Goal: Use online tool/utility: Use online tool/utility

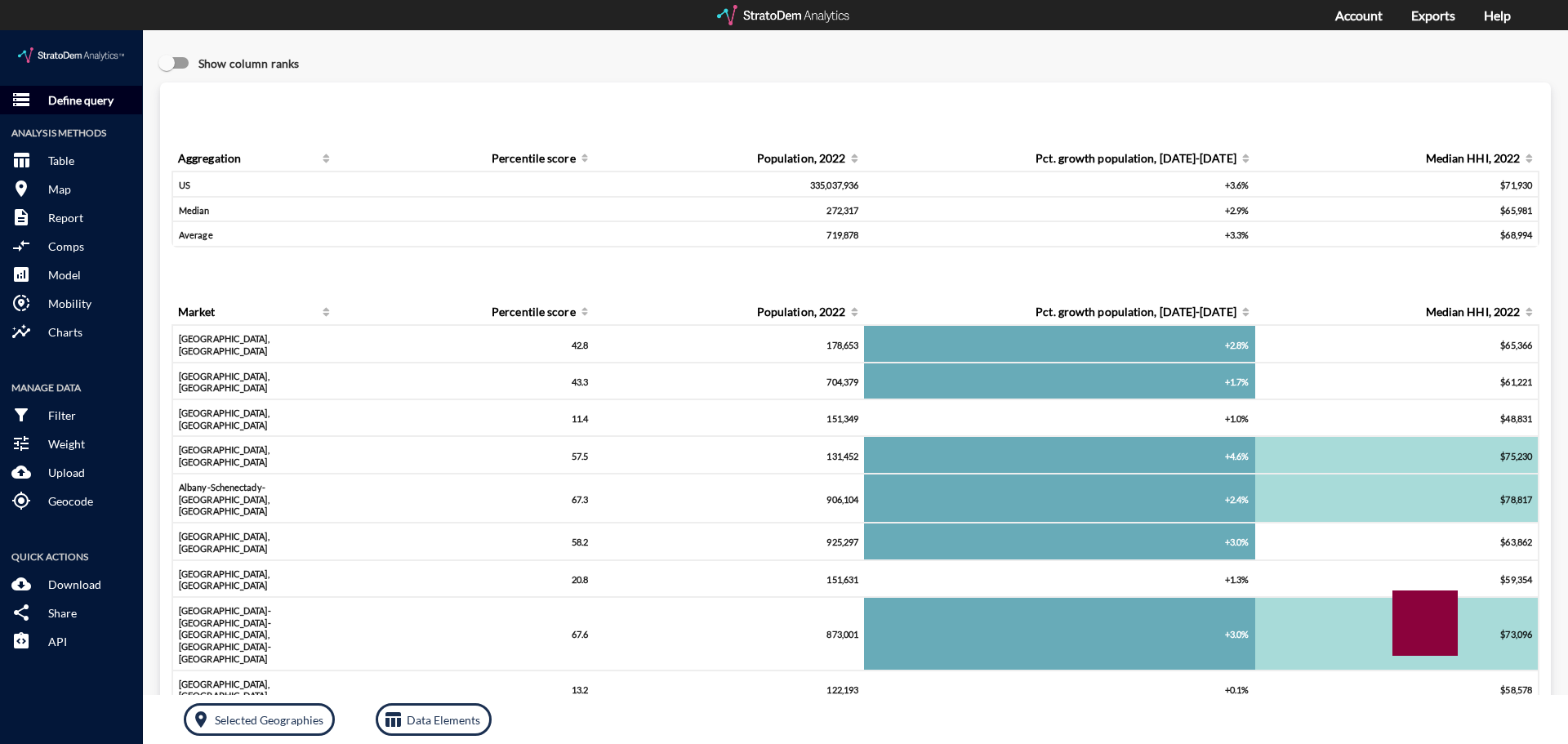
click p "Define query"
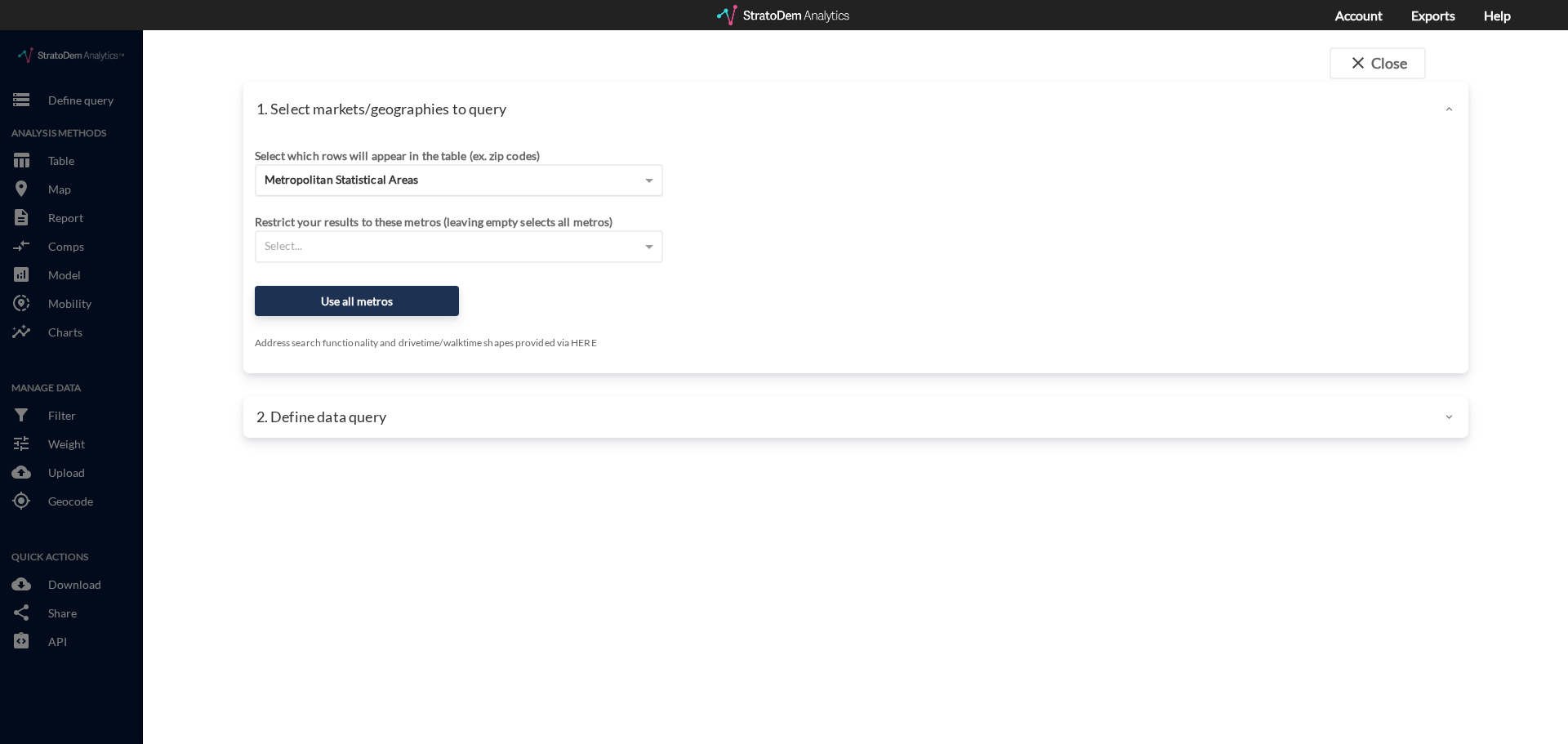
click div "Metropolitan Statistical Areas"
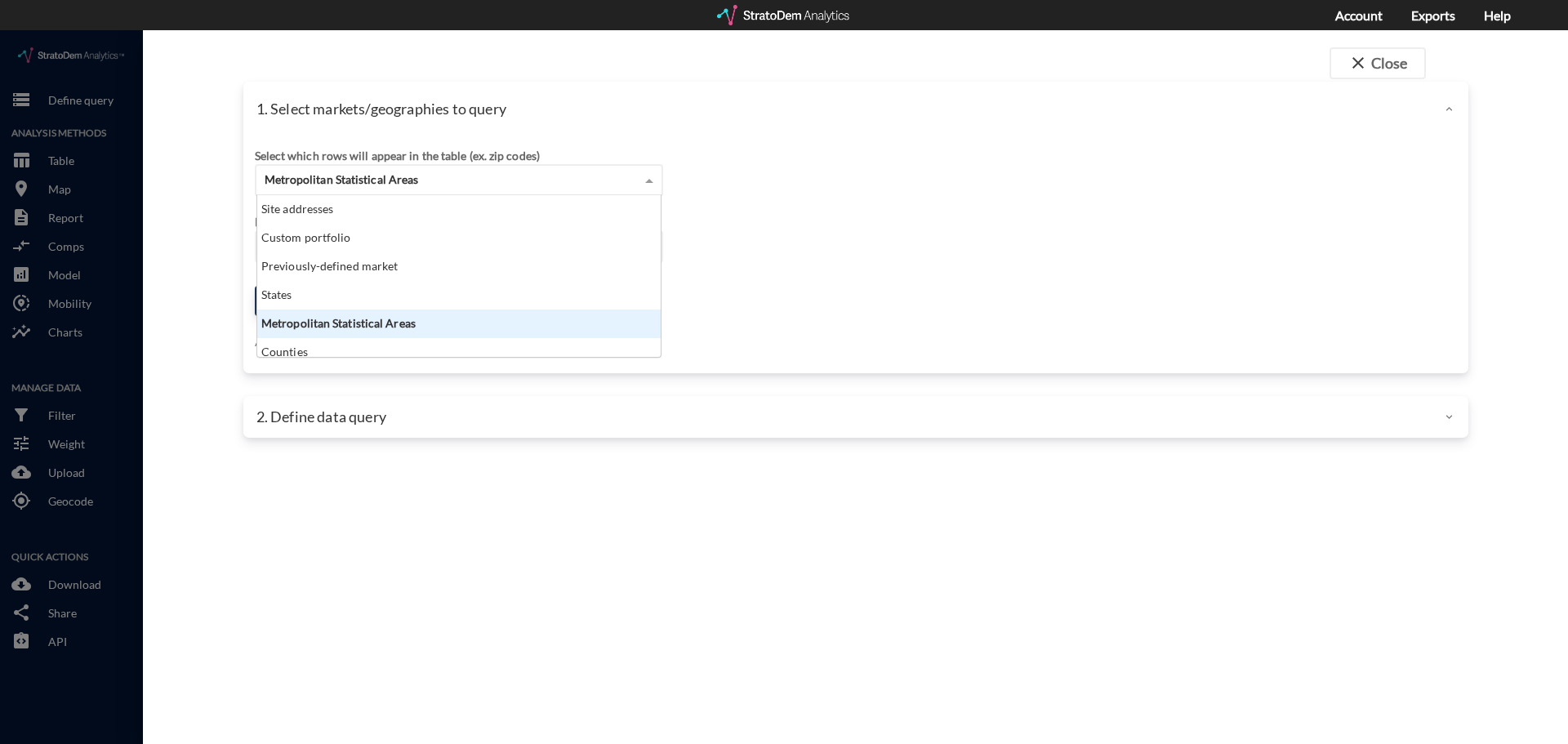
scroll to position [150, 394]
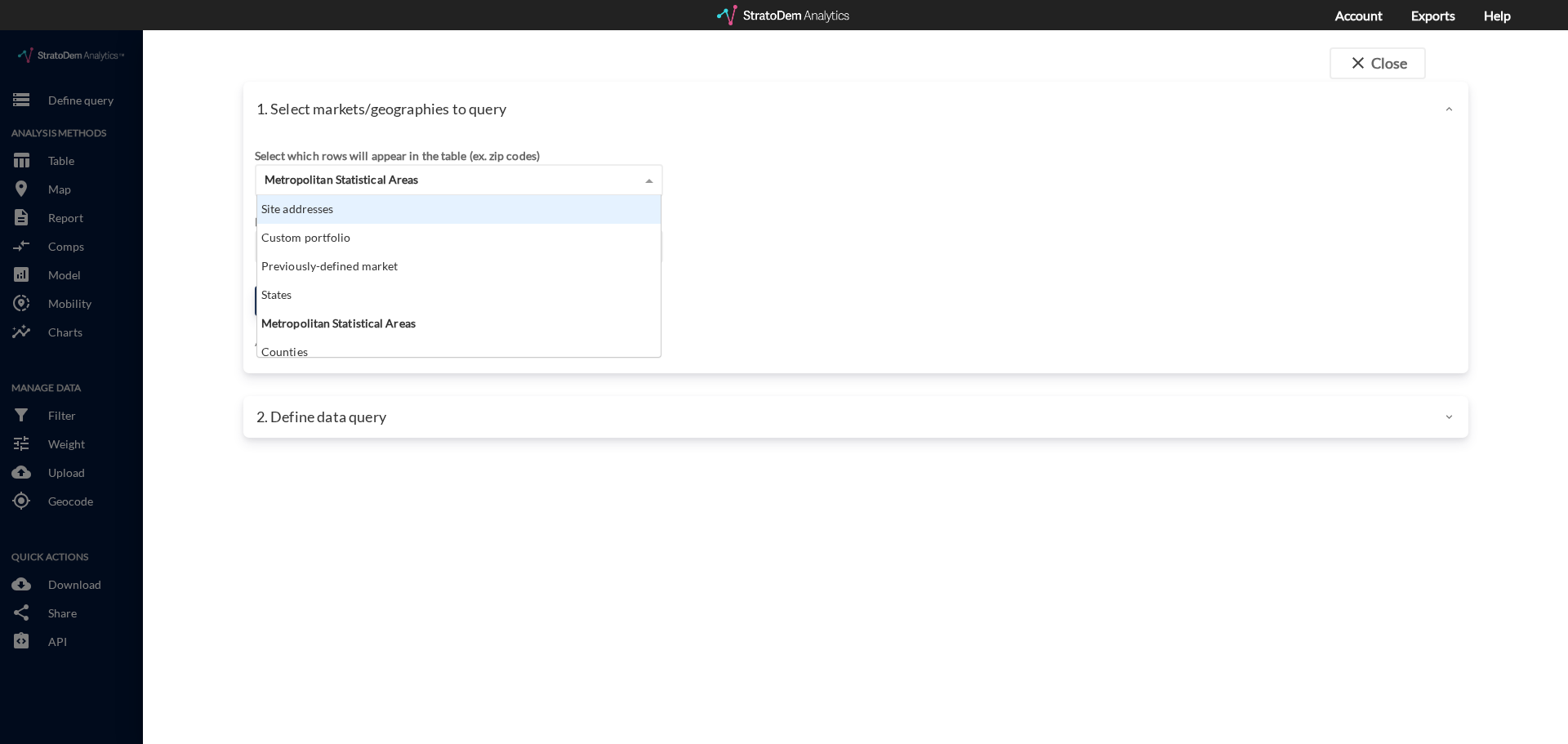
click div "Site addresses"
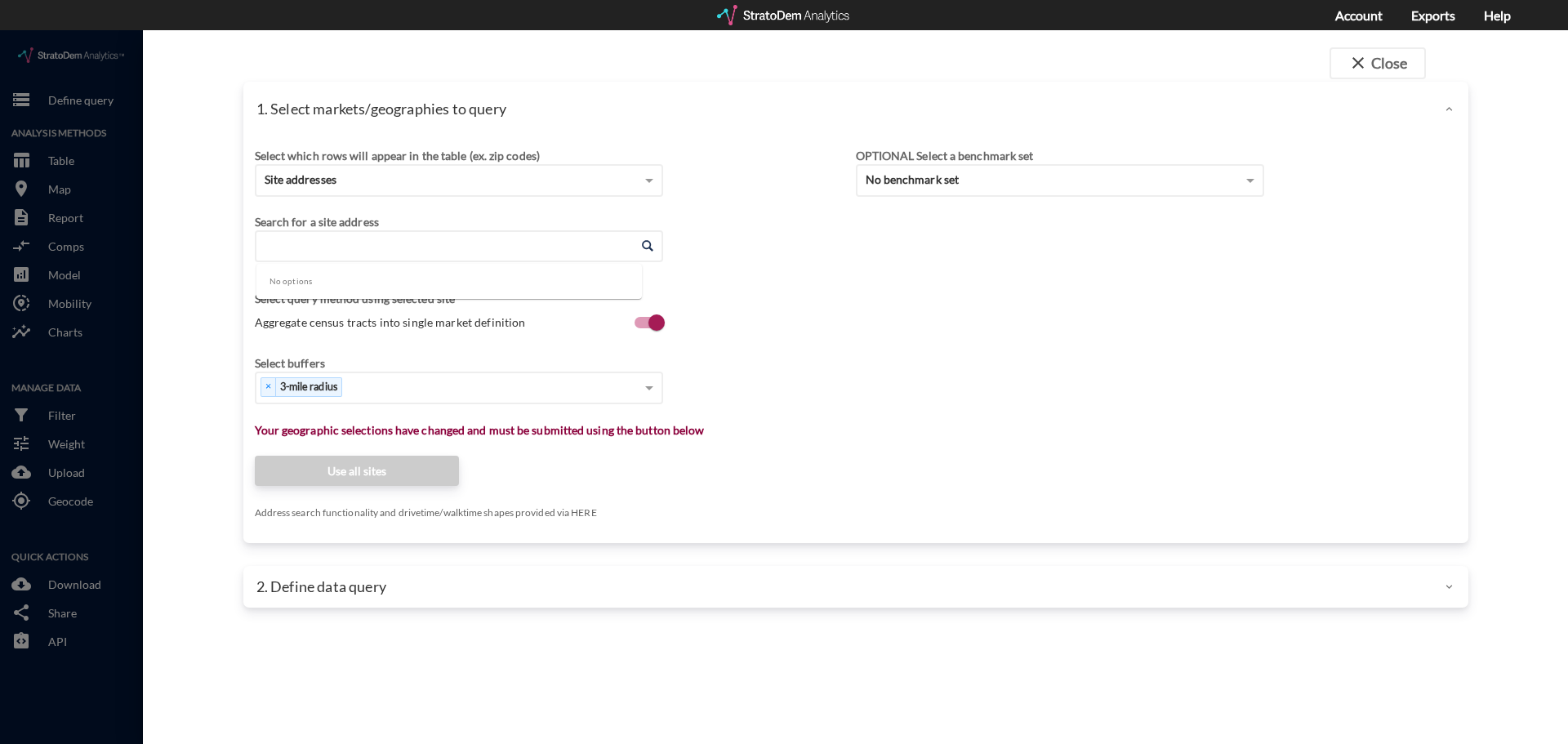
click input "Enter an address"
paste input "[STREET_ADDRESS][PERSON_NAME]"
click li "[STREET_ADDRESS][PERSON_NAME][US_STATE]"
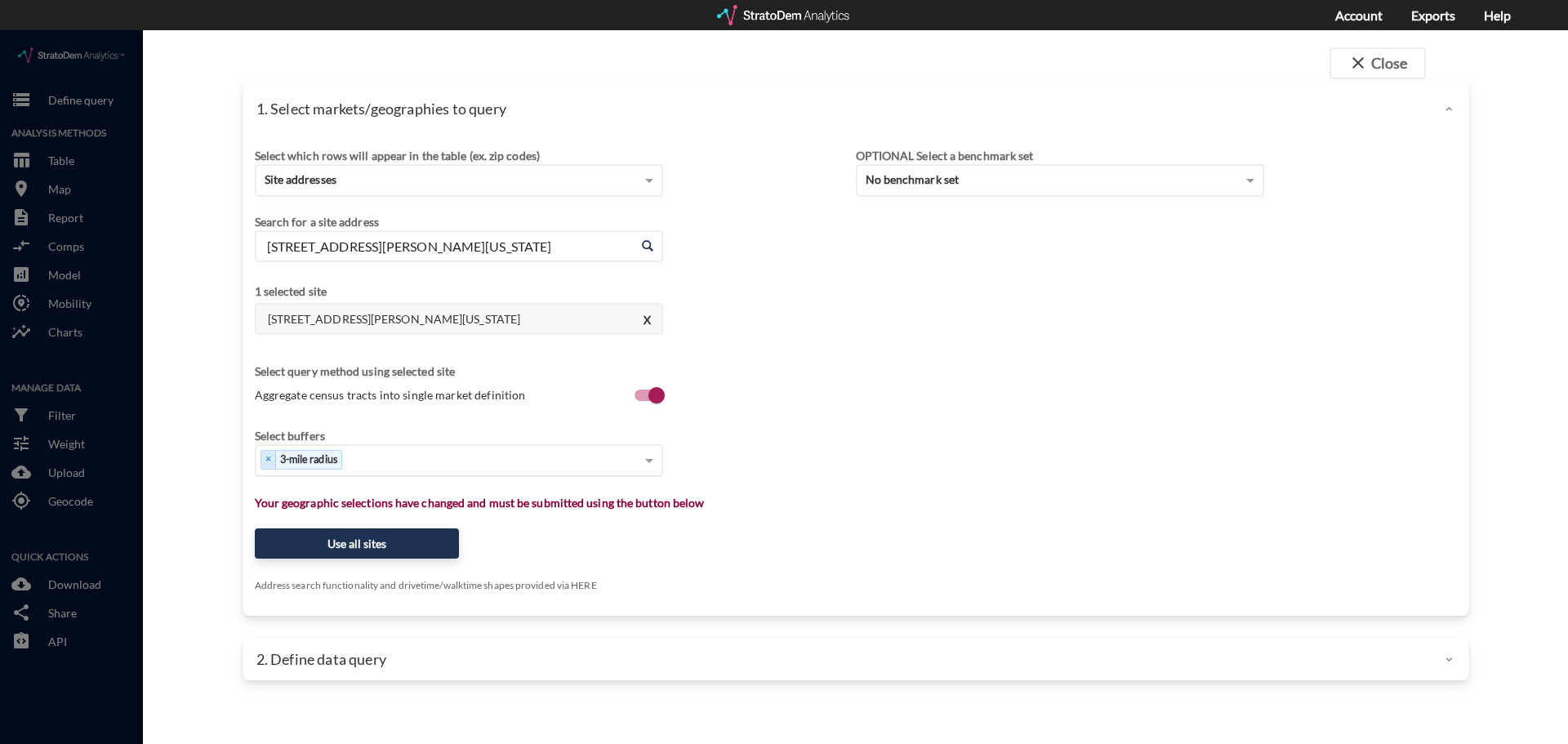
type input "[STREET_ADDRESS][PERSON_NAME][US_STATE]"
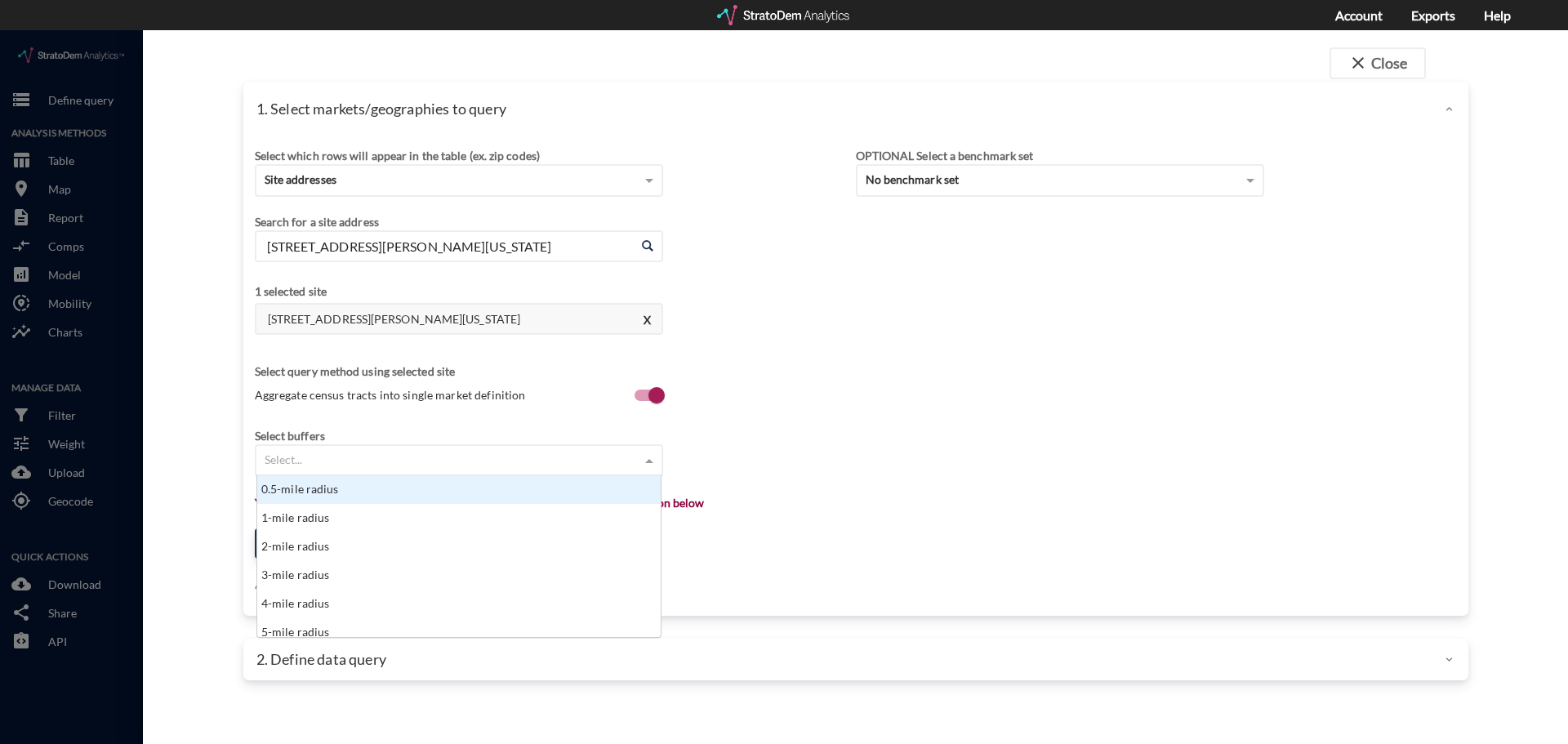
click div "Select..."
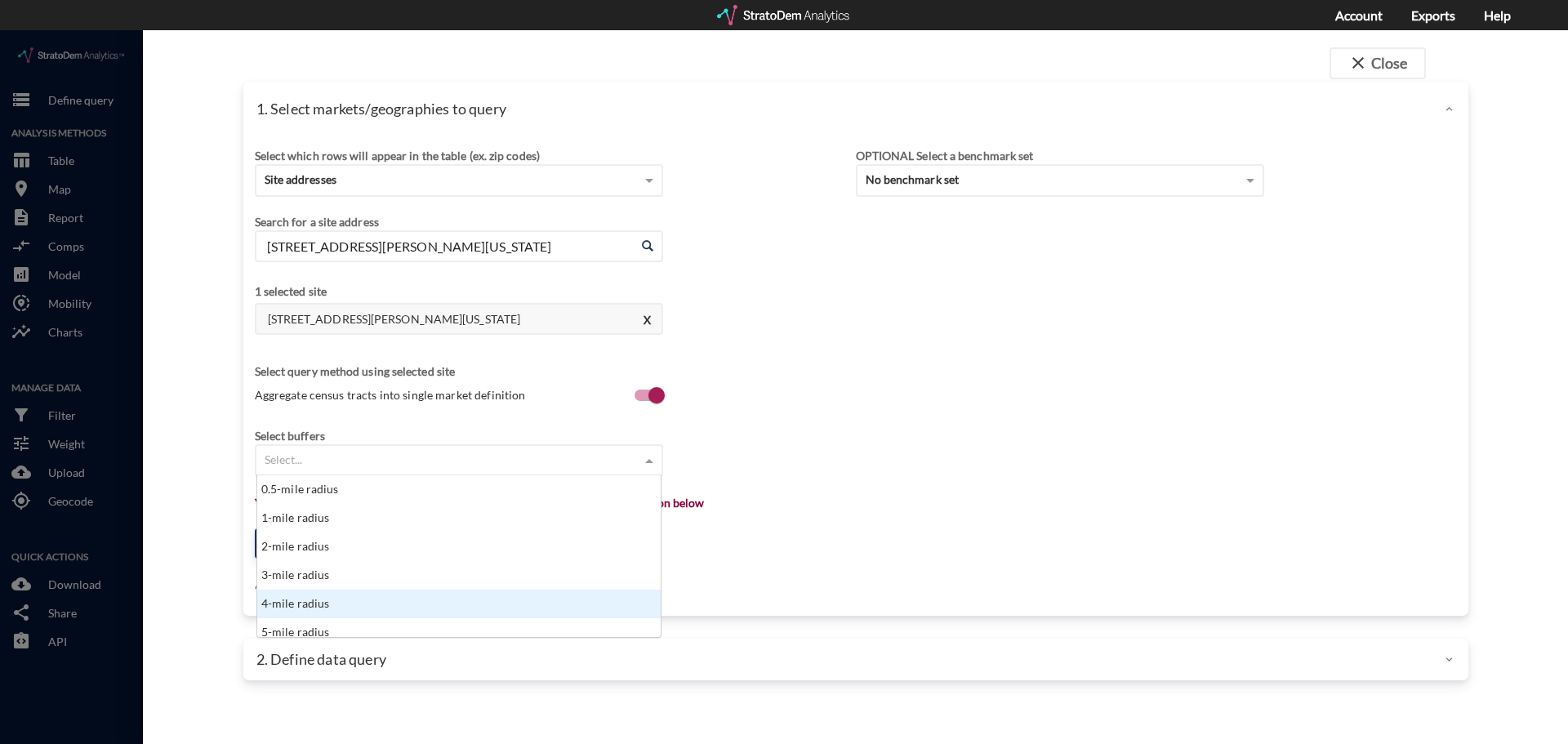
scroll to position [8, 0]
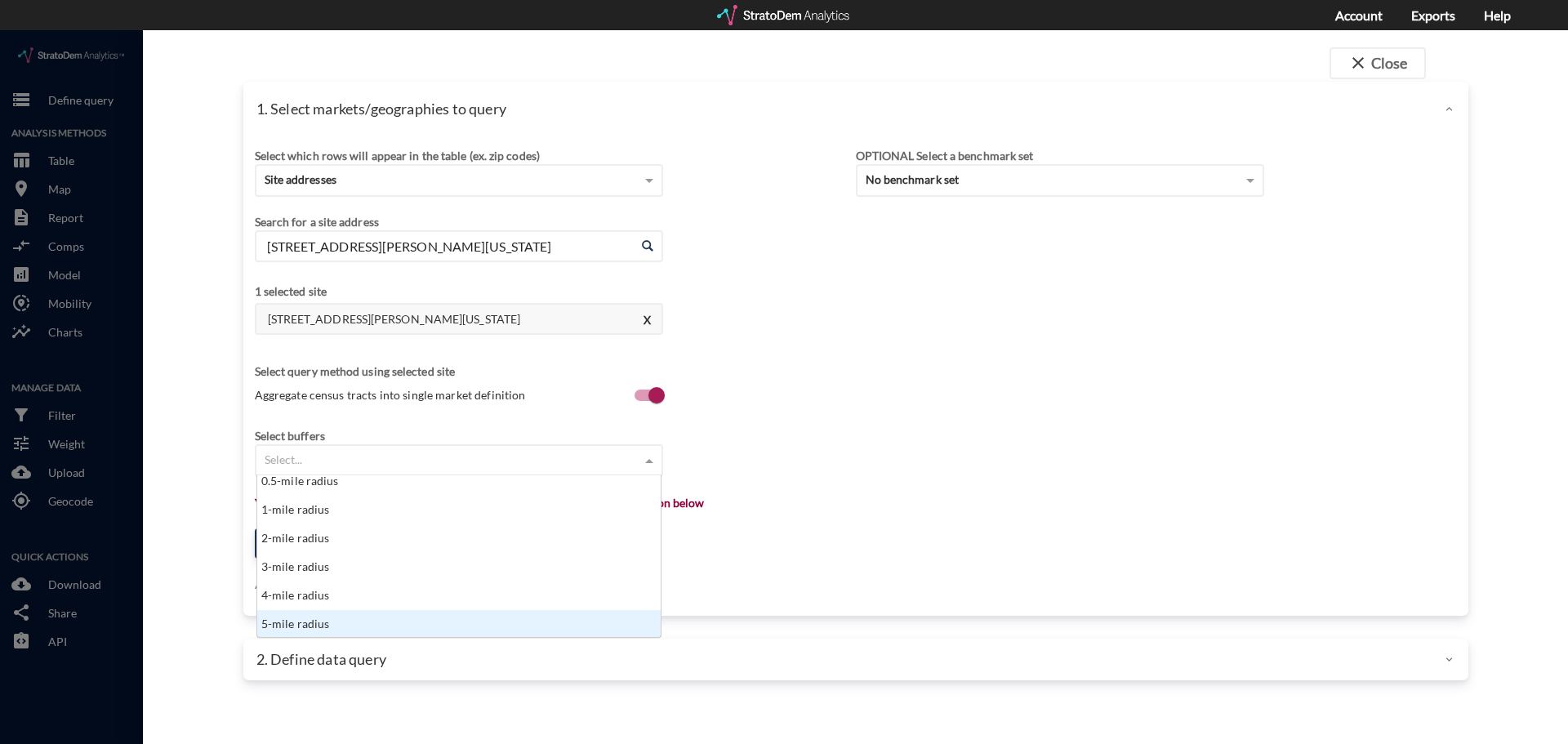
click div "5-mile radius"
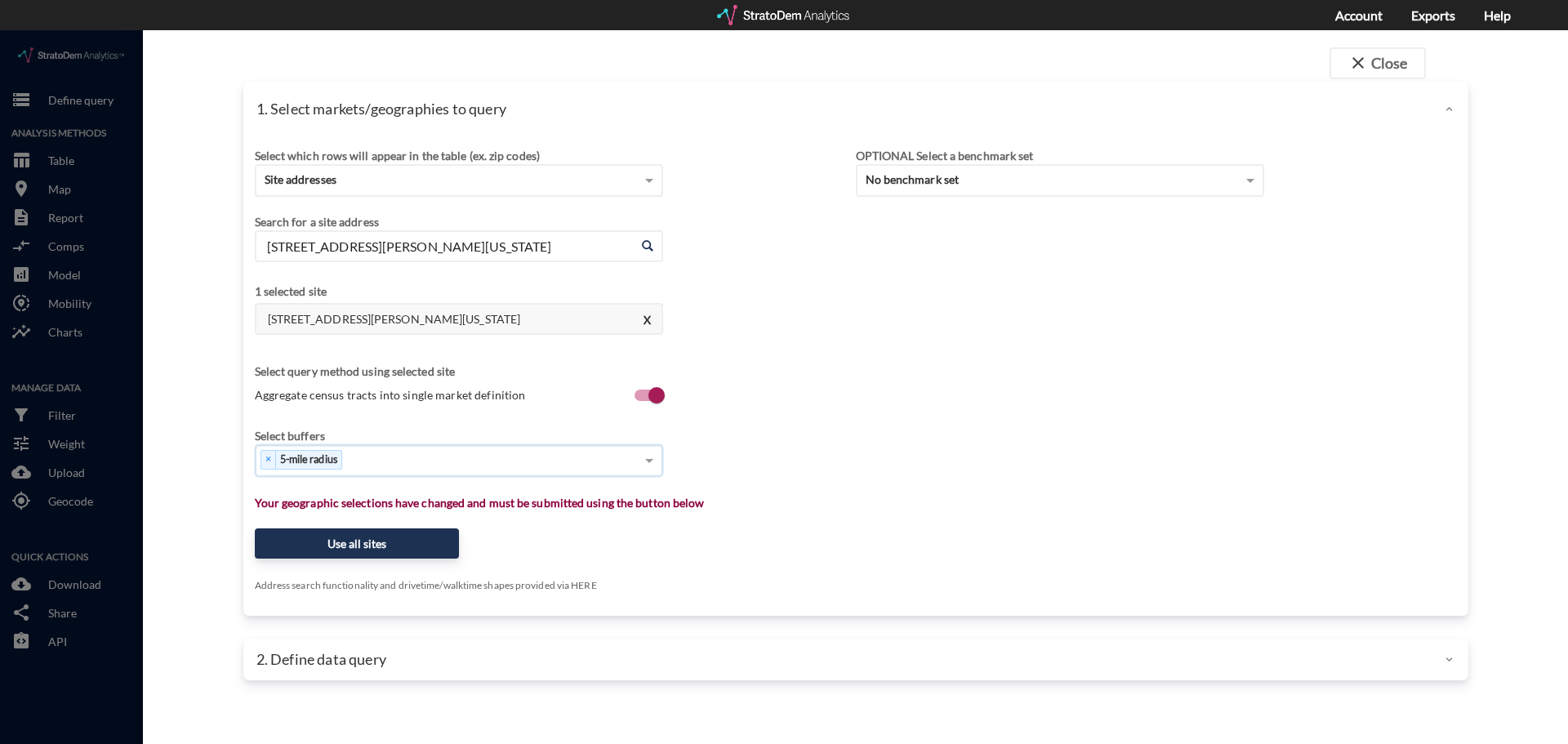
click div "× 5-mile radius"
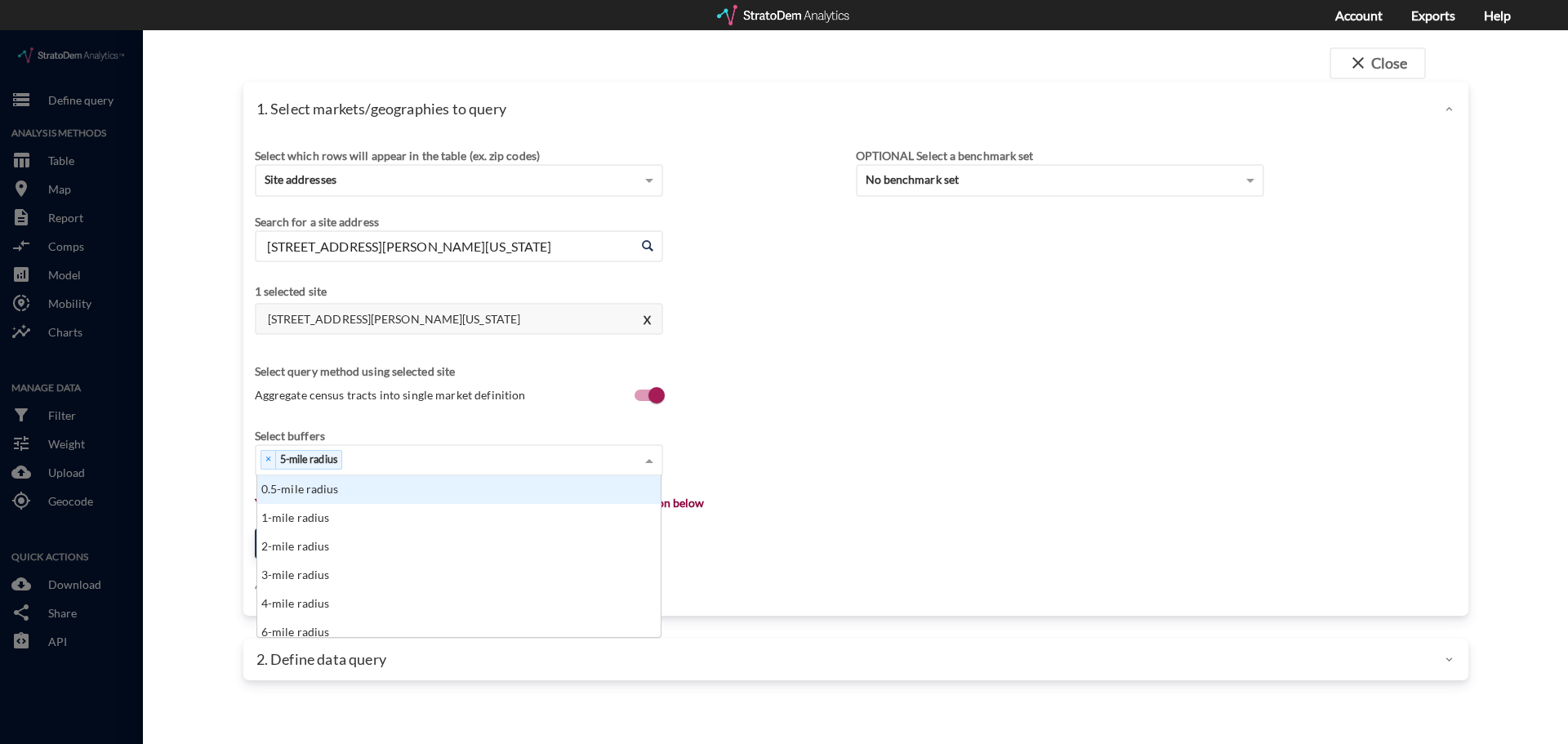
scroll to position [150, 394]
drag, startPoint x: 919, startPoint y: 460, endPoint x: 900, endPoint y: 460, distance: 19.0
click div "Select which rows will appear in the table (ex. zip codes) Site addresses Selec…"
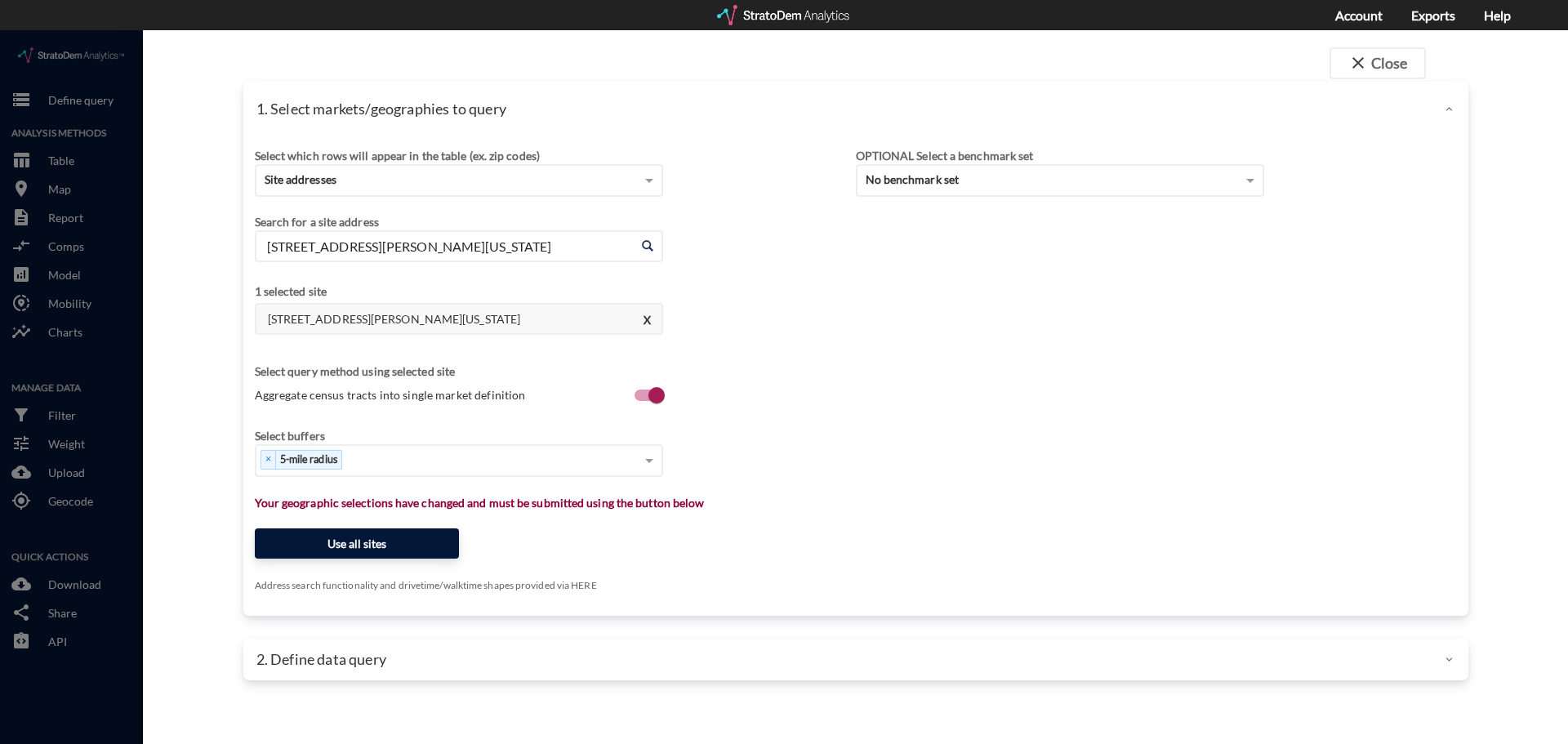
click button "Use all sites"
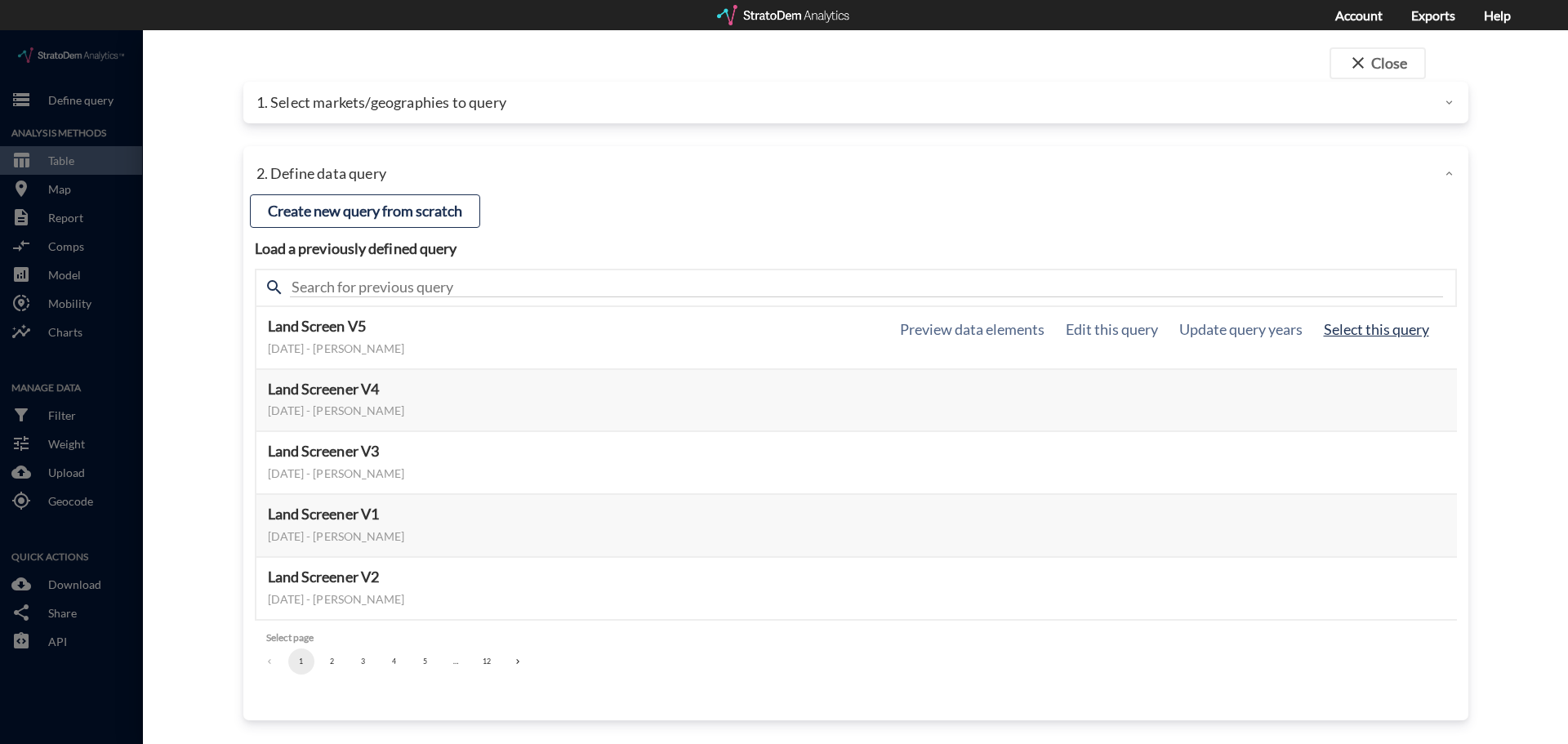
click button "Select this query"
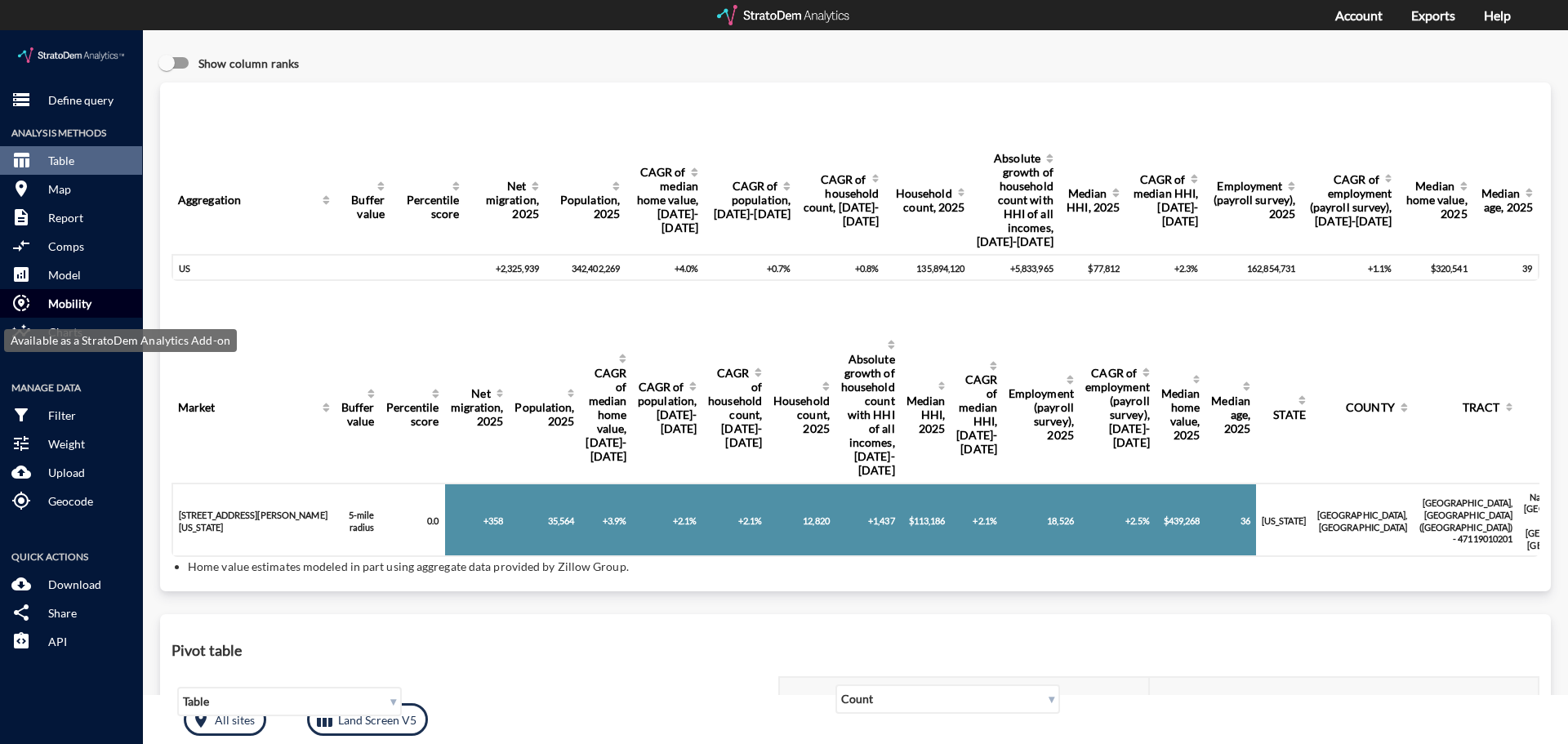
click p "Mobility"
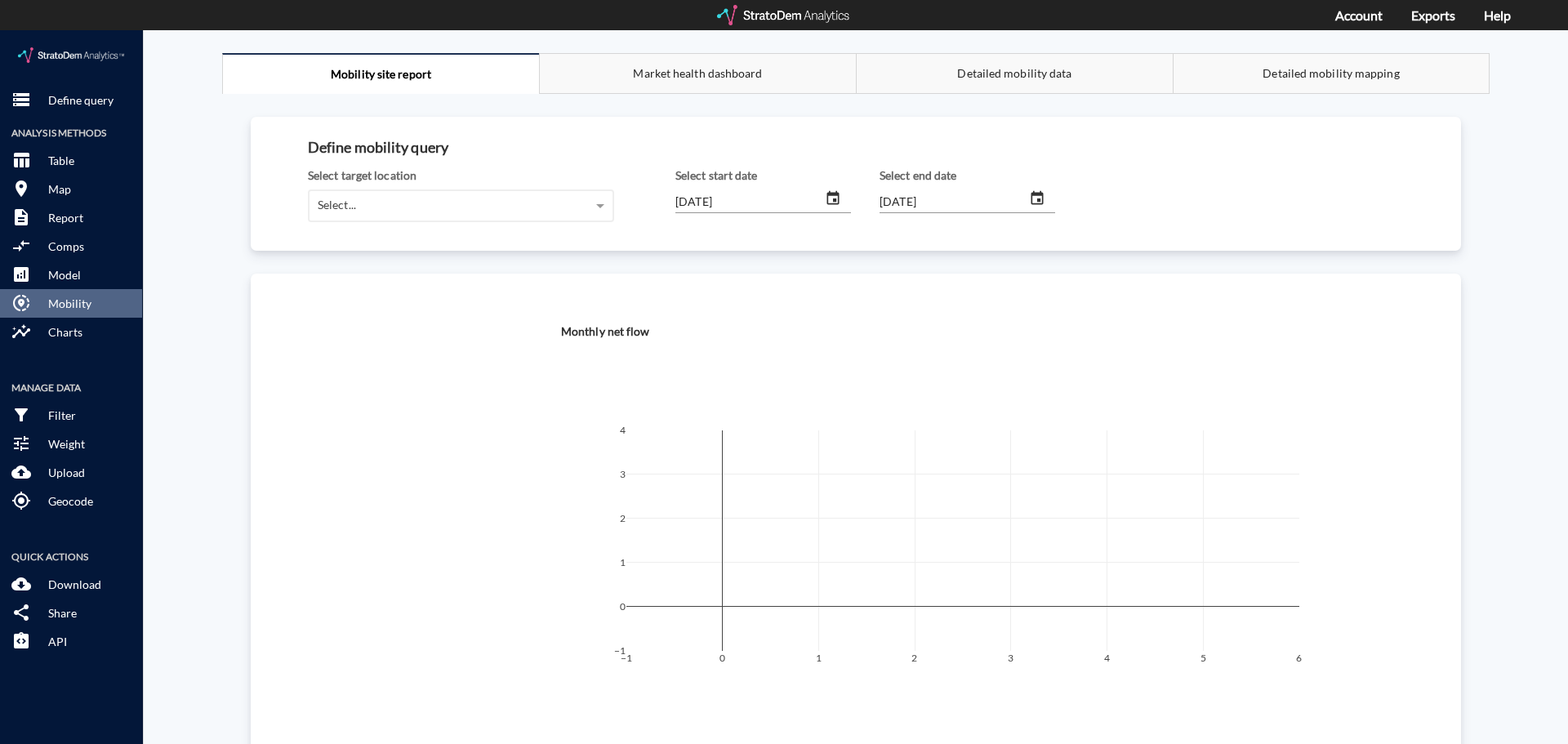
click div "Define mobility query Select target location Select... Select start date [DATE]…"
click div "Select..."
click div "[STREET_ADDRESS][PERSON_NAME][US_STATE] (5-mile radius)"
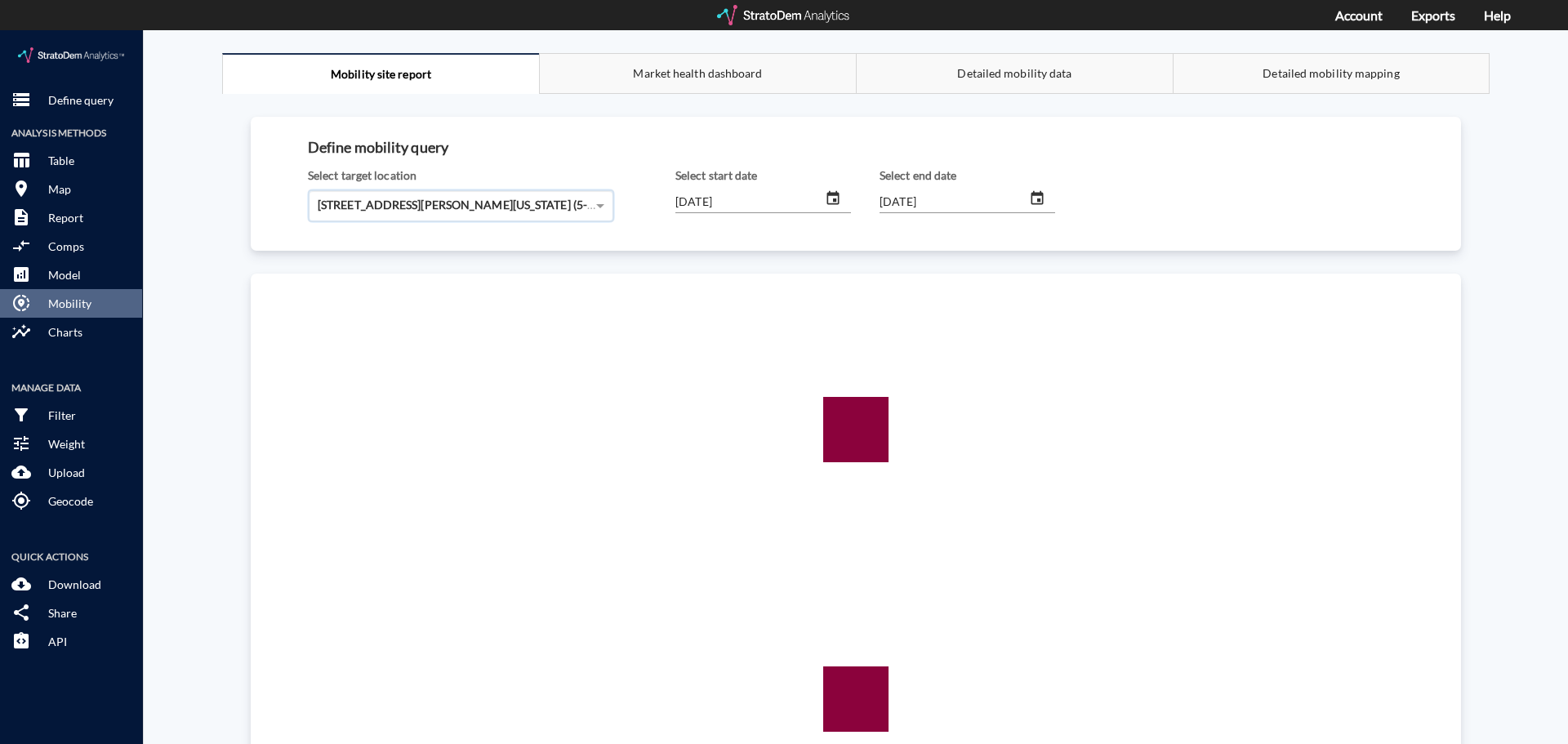
click icon "change date"
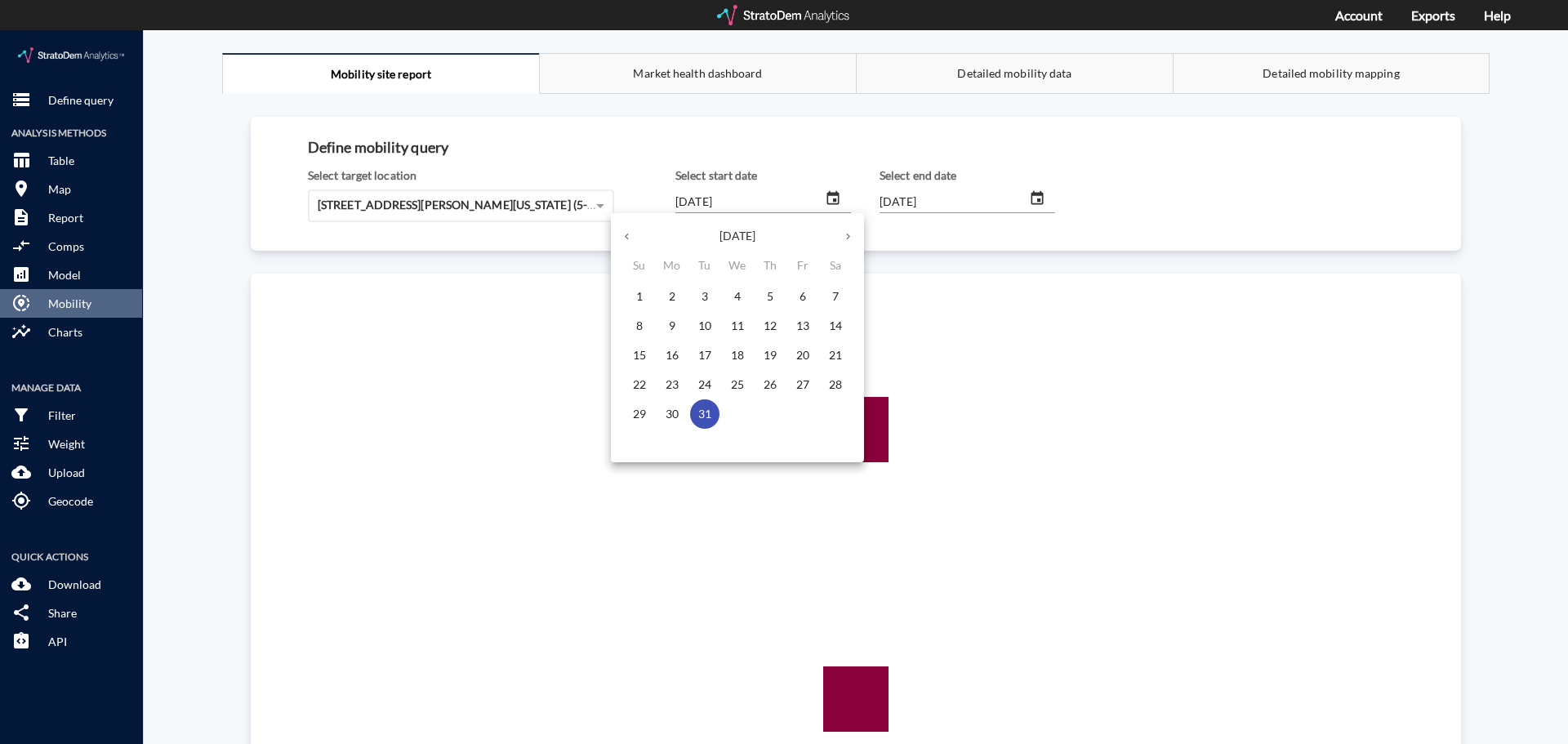
click icon "button"
click div
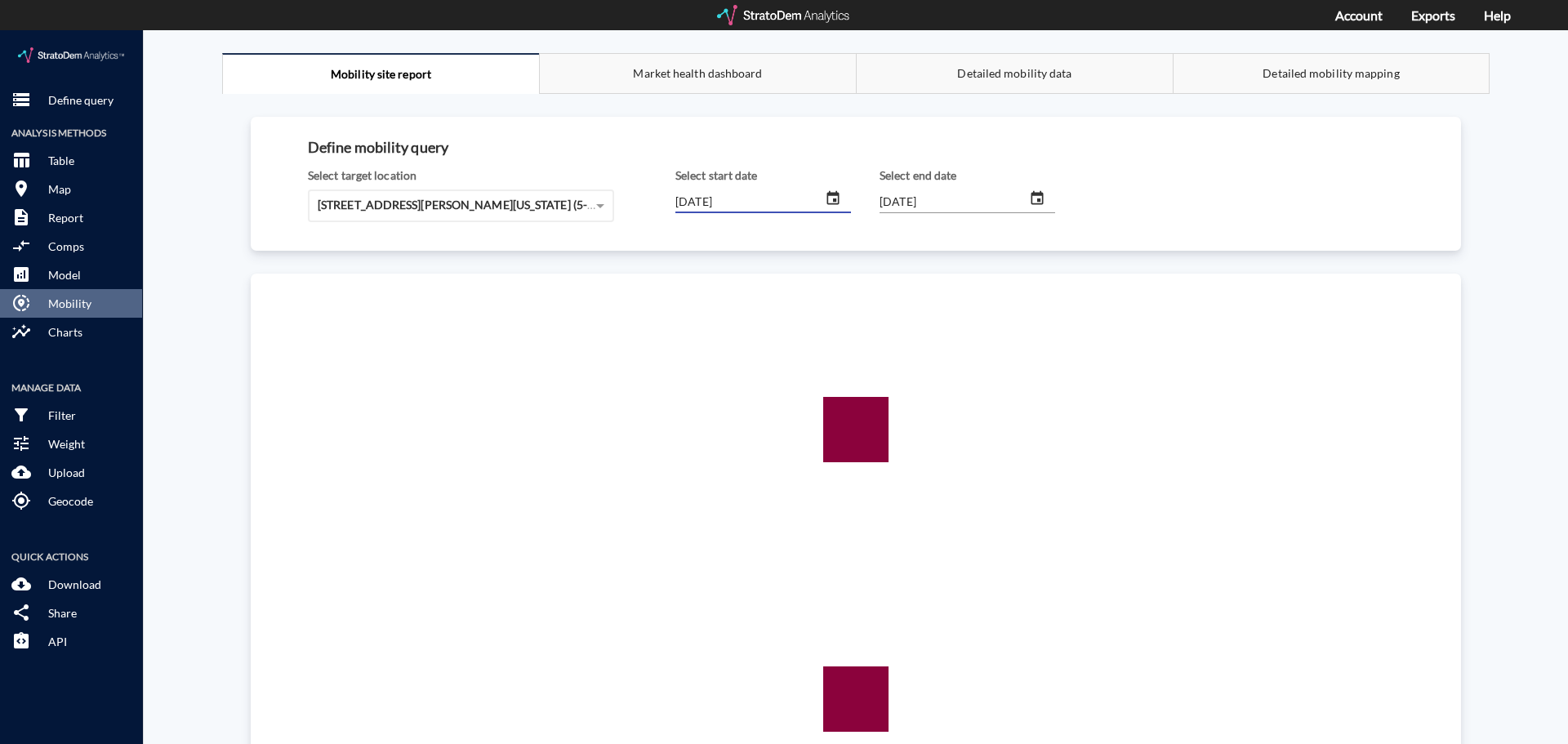
click input "[DATE]"
type input "[DATE]"
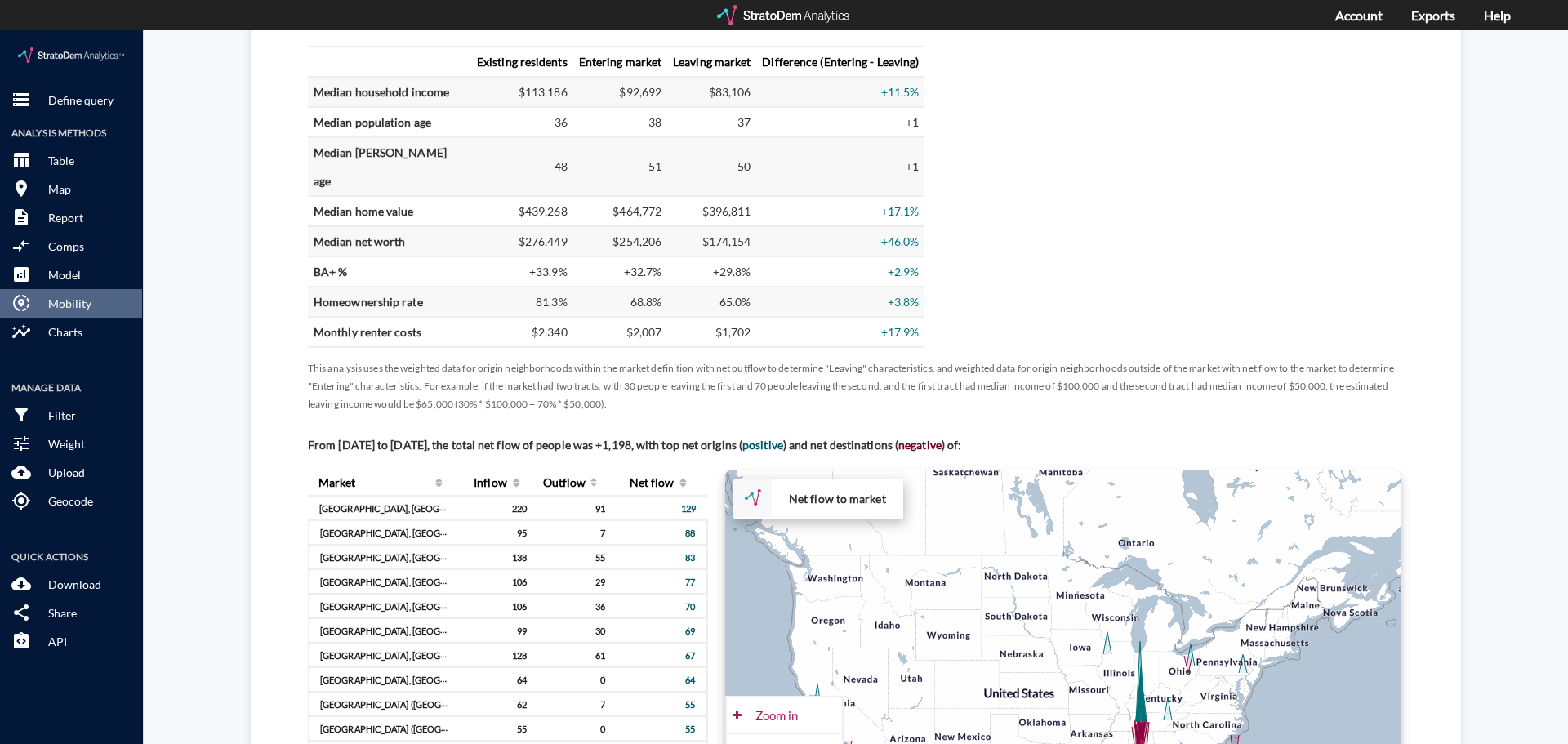
scroll to position [980, 0]
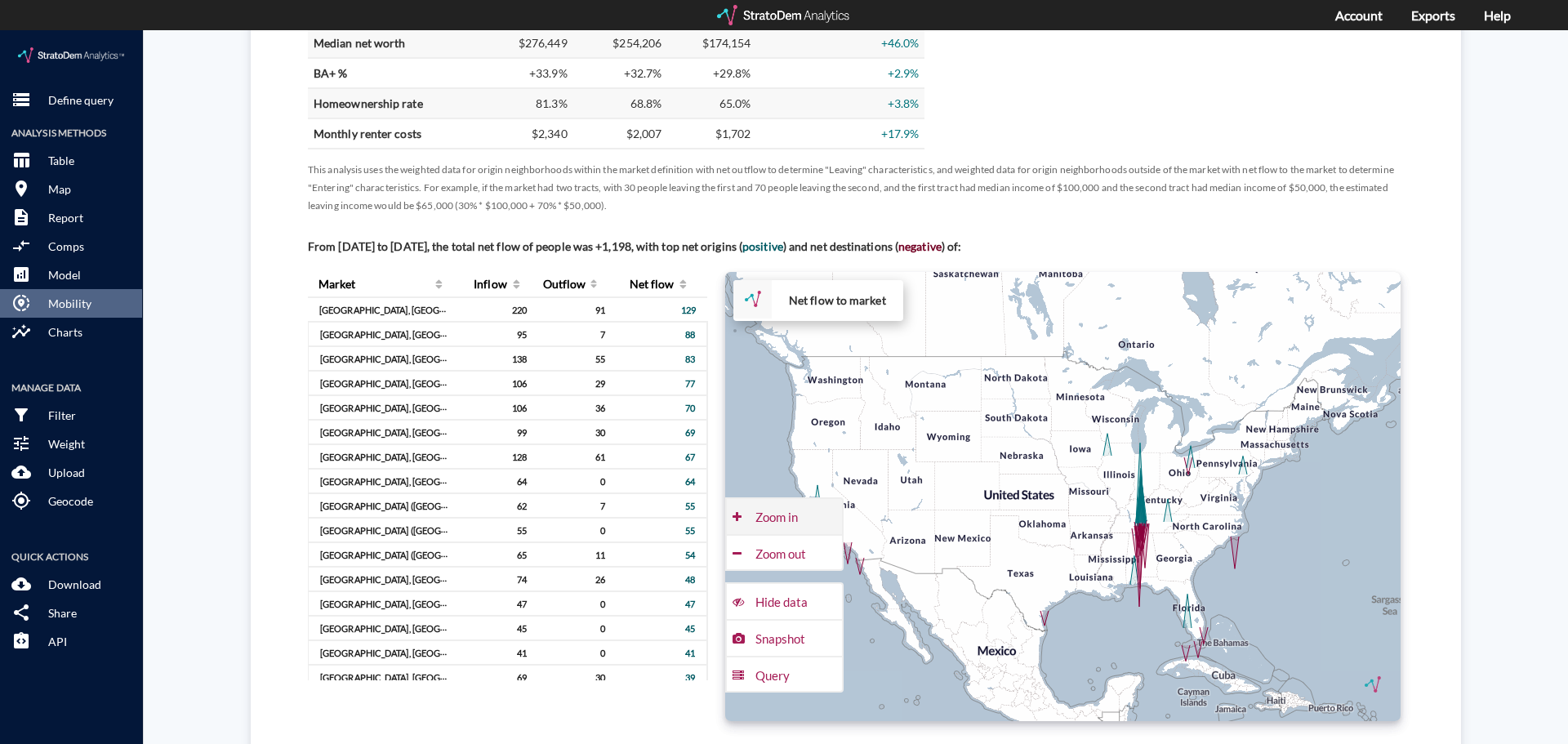
click div "Zoom in"
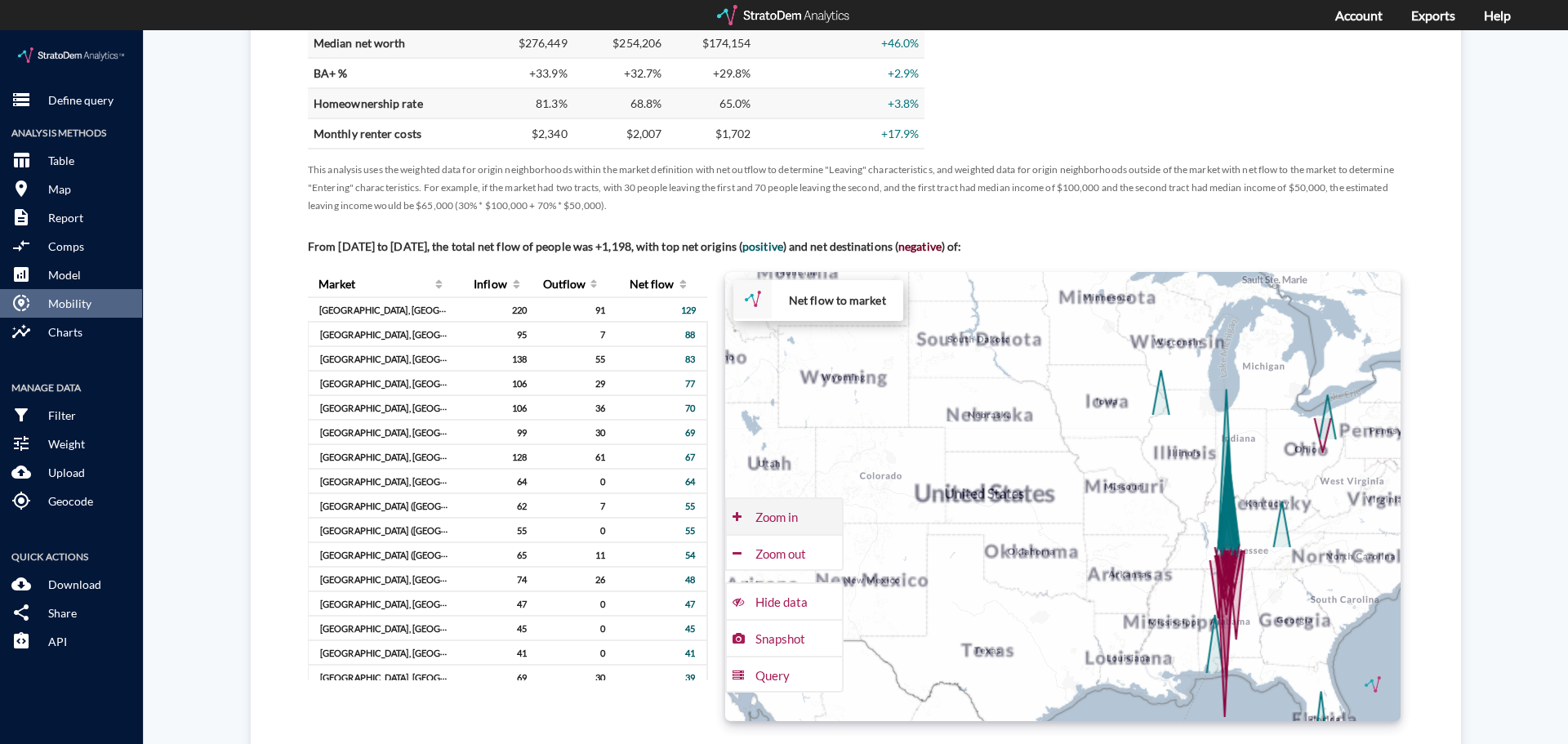
click div "Zoom in"
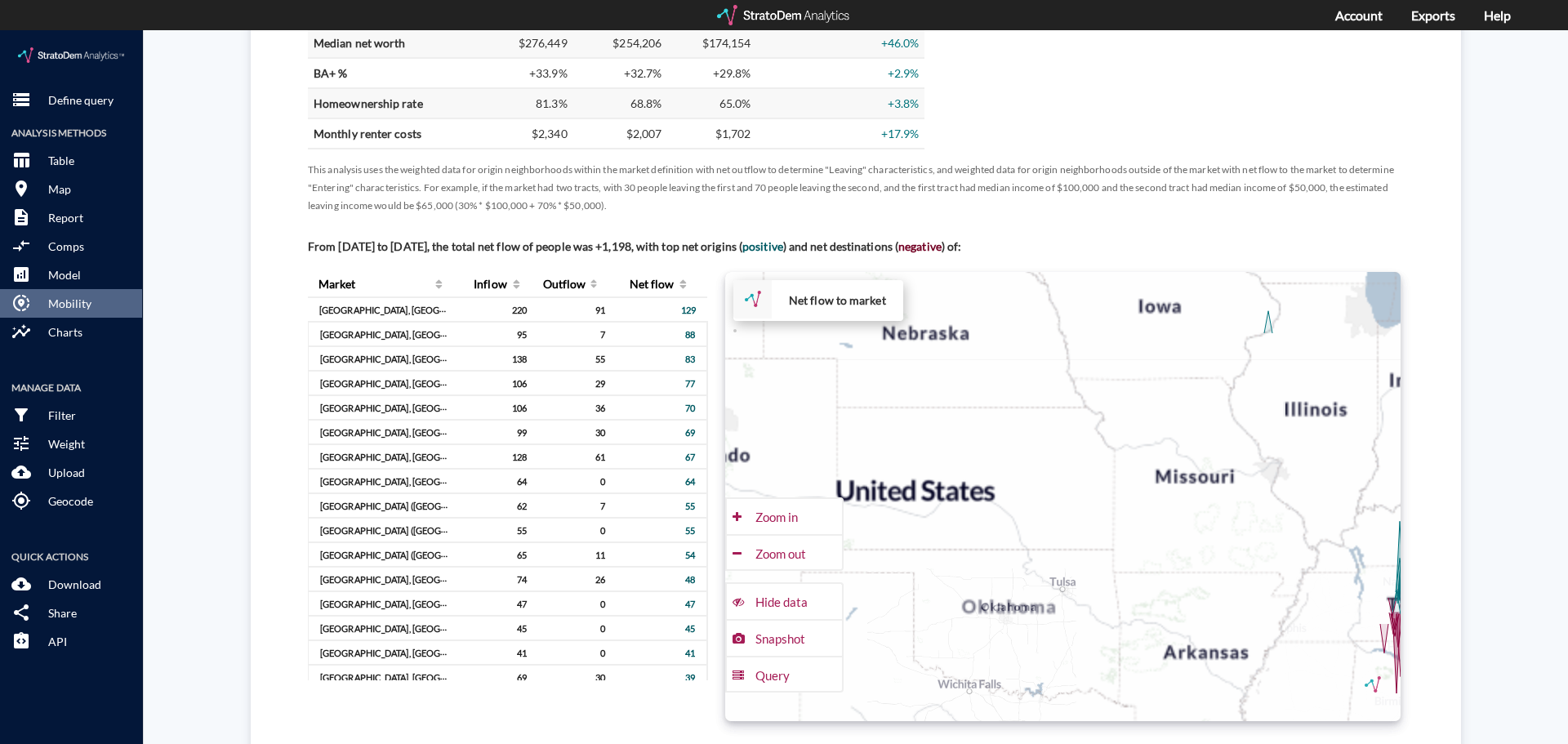
type input "[DATE]"
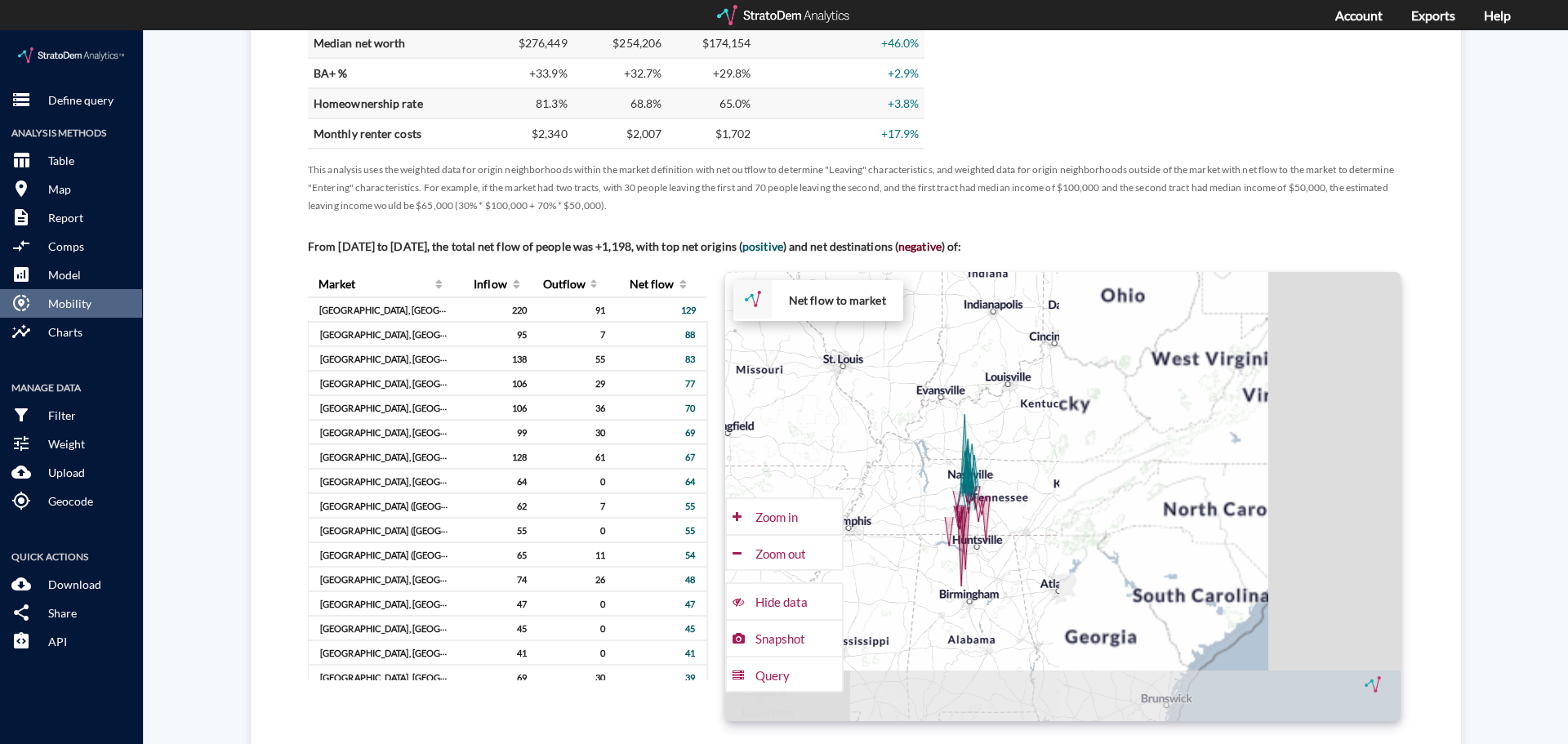
drag, startPoint x: 1159, startPoint y: 545, endPoint x: 718, endPoint y: 436, distance: 454.3
click div "Market Inflow Outflow Net flow Franklin, [GEOGRAPHIC_DATA] ([GEOGRAPHIC_DATA]) …"
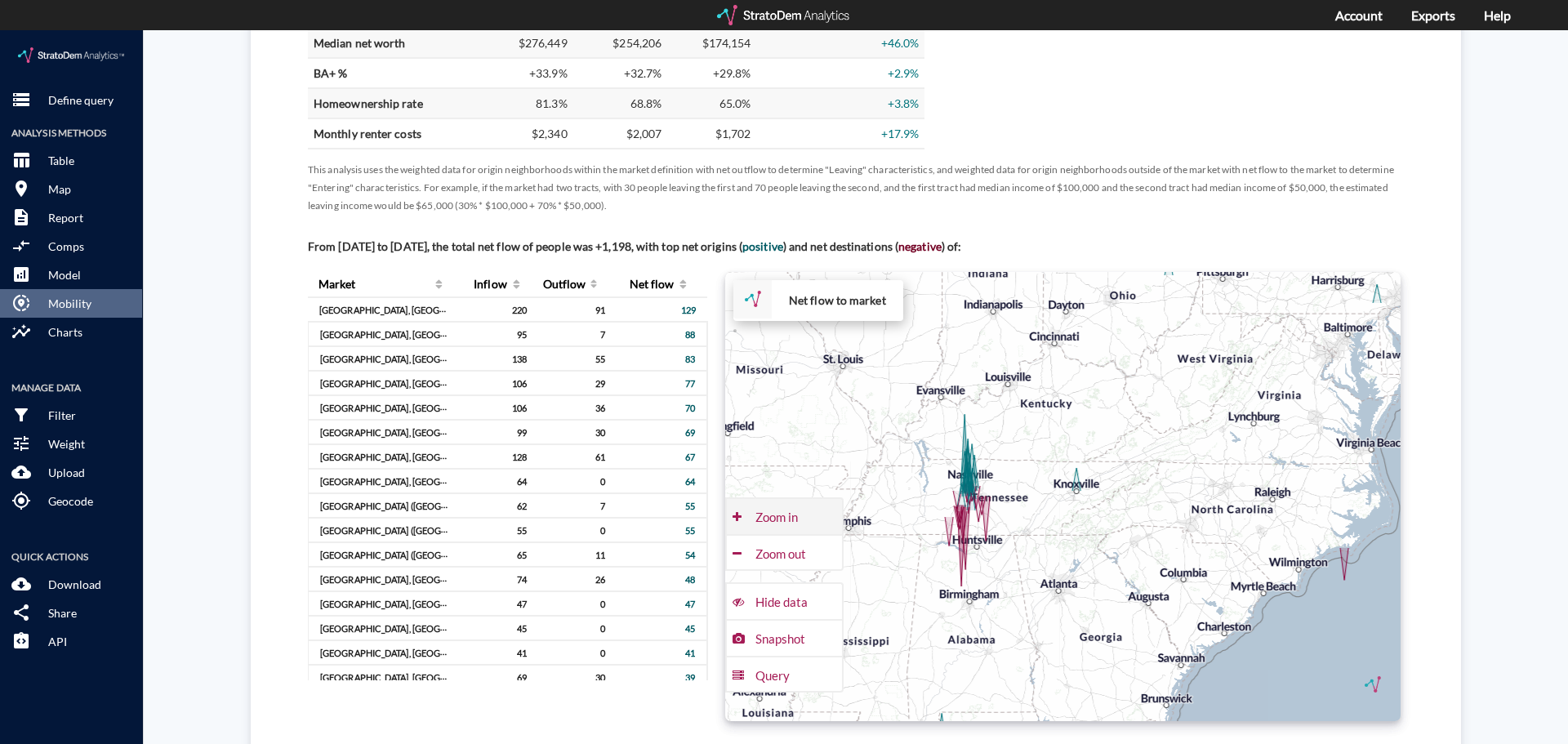
click button "Zoom in"
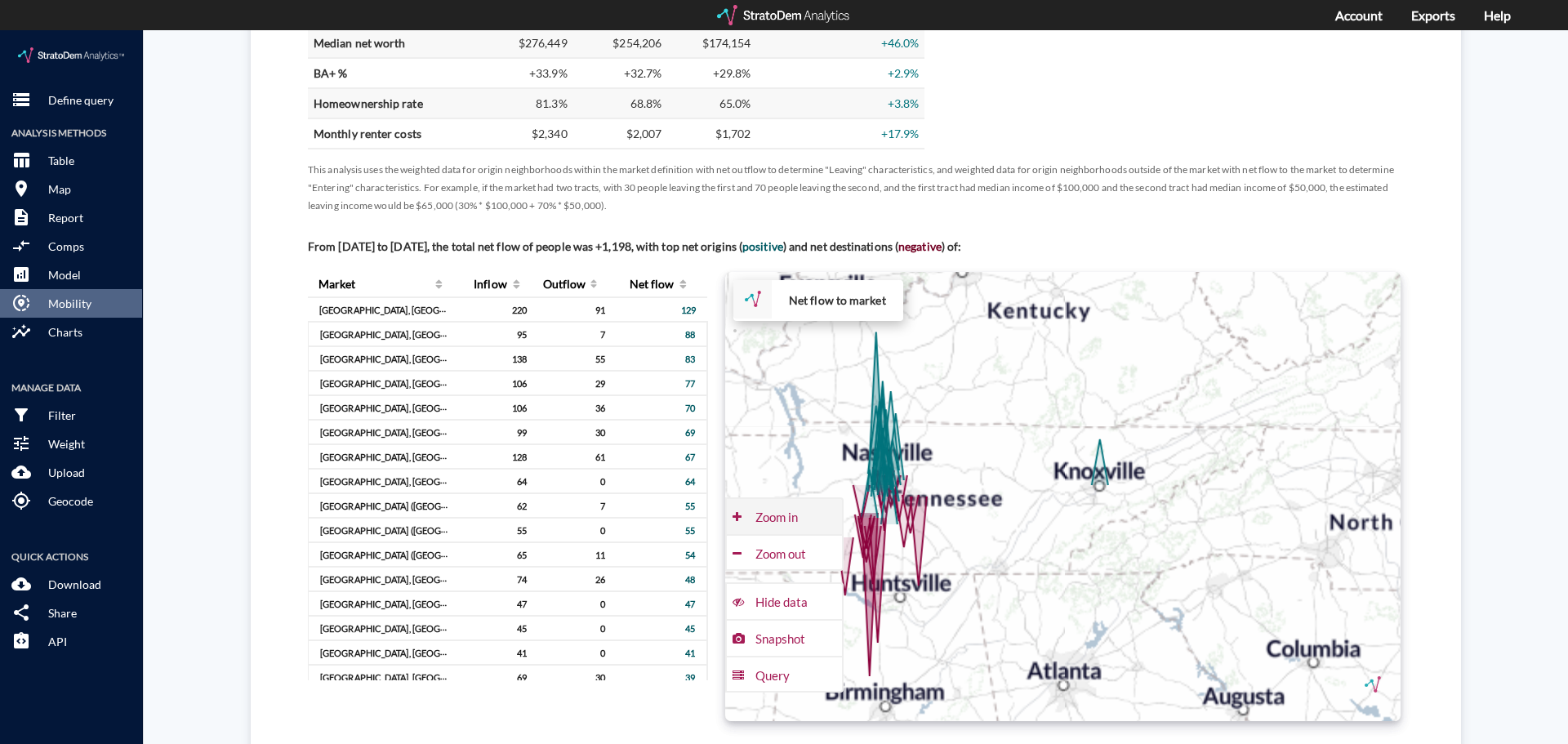
click button "Zoom in"
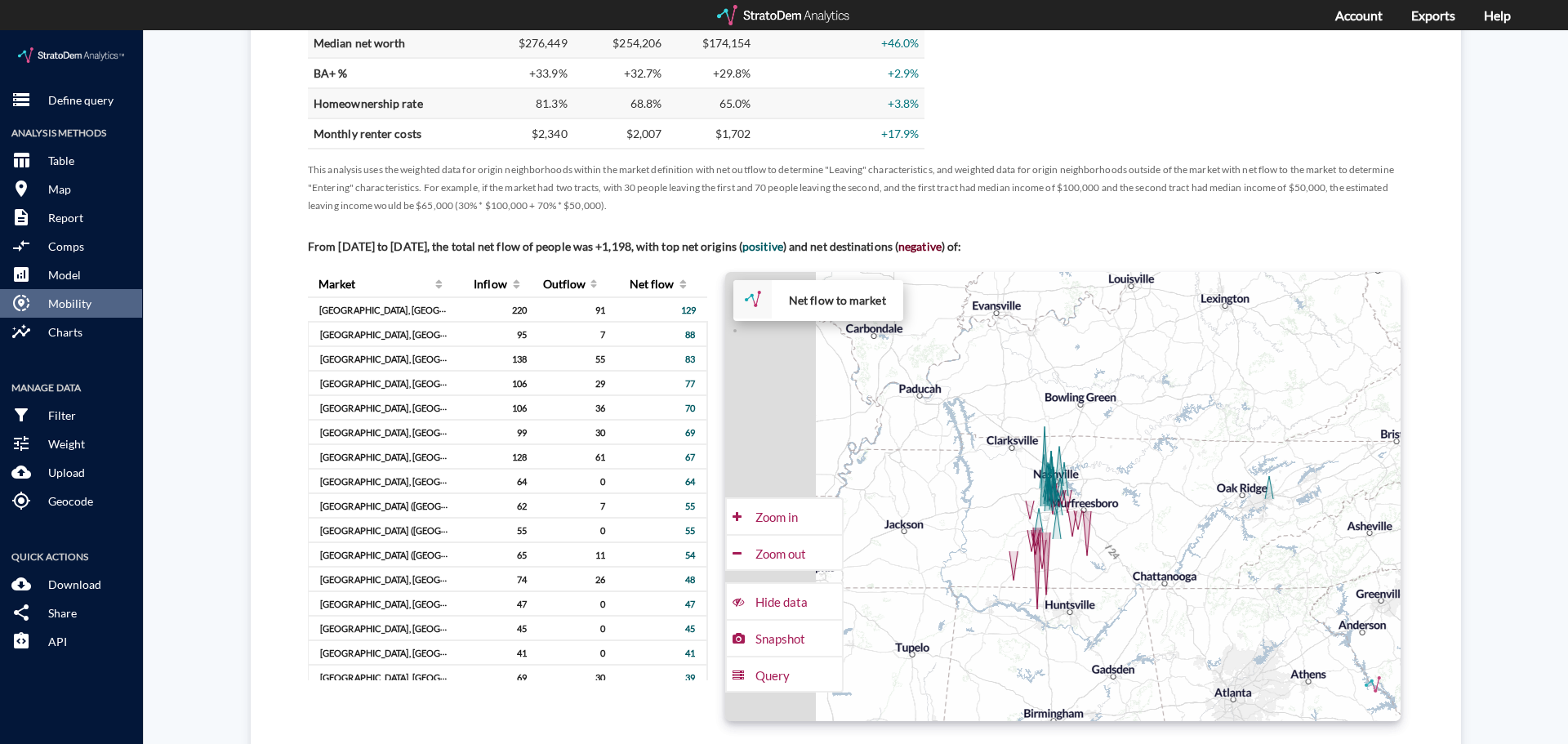
drag, startPoint x: 1003, startPoint y: 466, endPoint x: 1183, endPoint y: 480, distance: 180.5
click div "+ − Net flow to market CUSTOMIZE DATA Draw a polygon Draw a rectangle Draw a ma…"
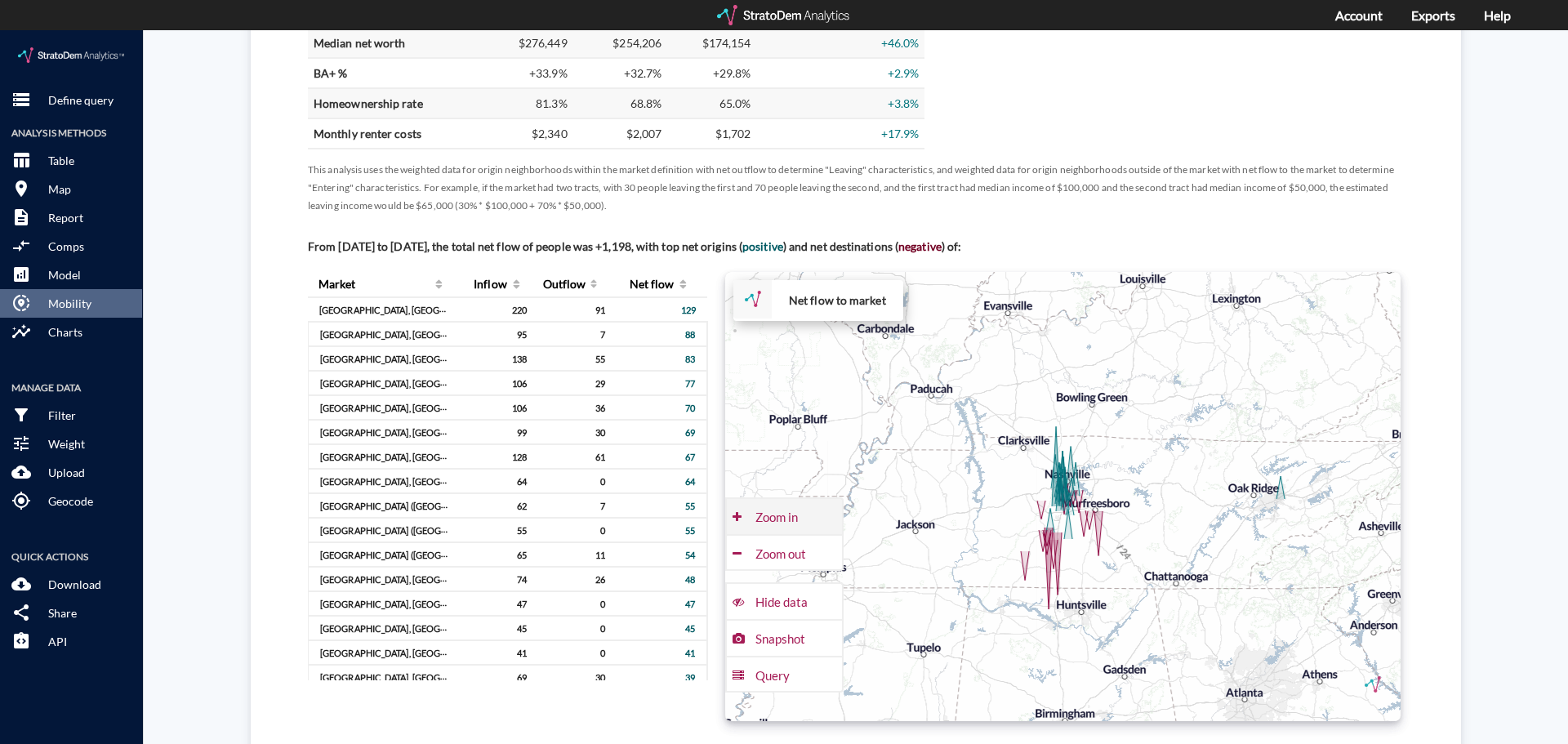
click div "Zoom in"
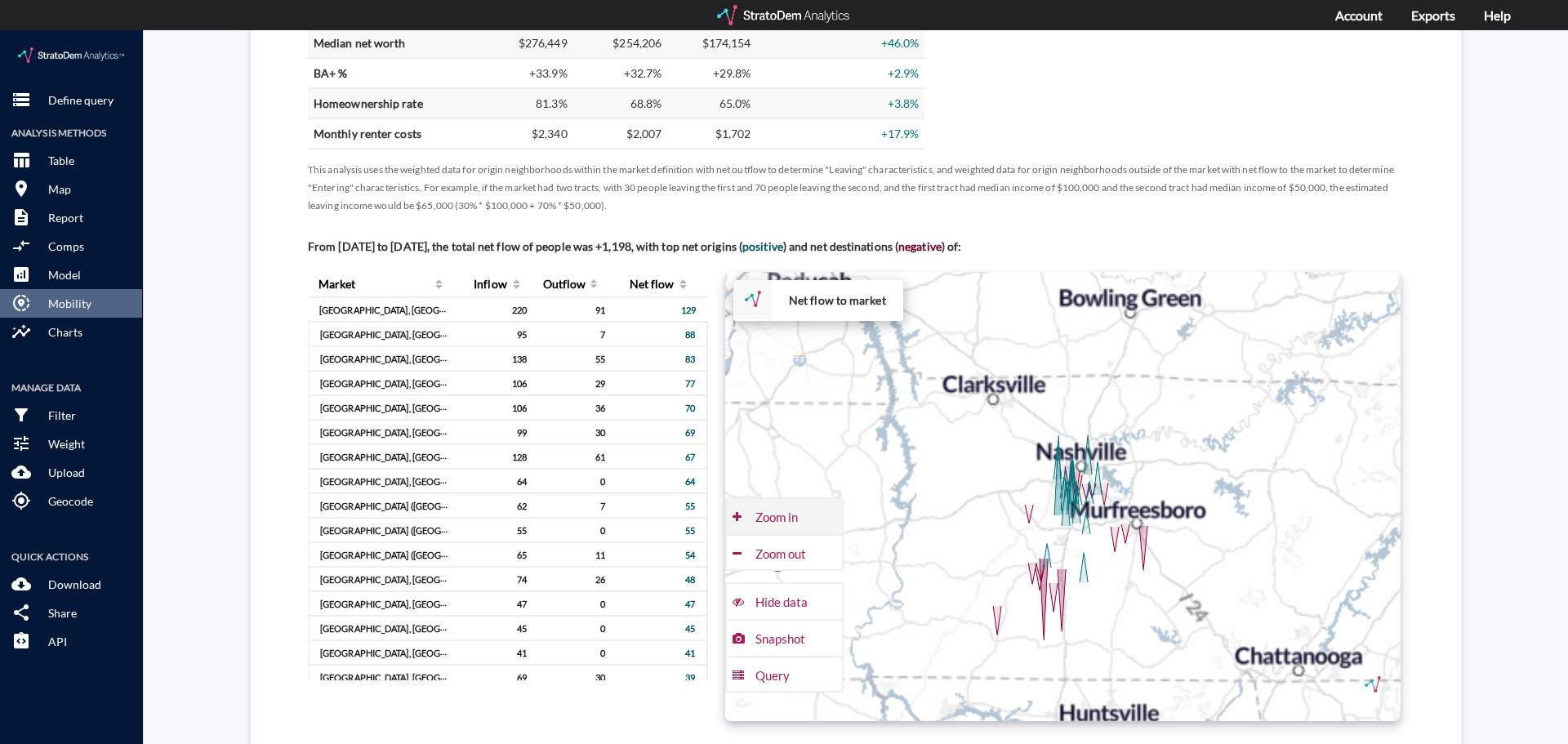
click div "Zoom in"
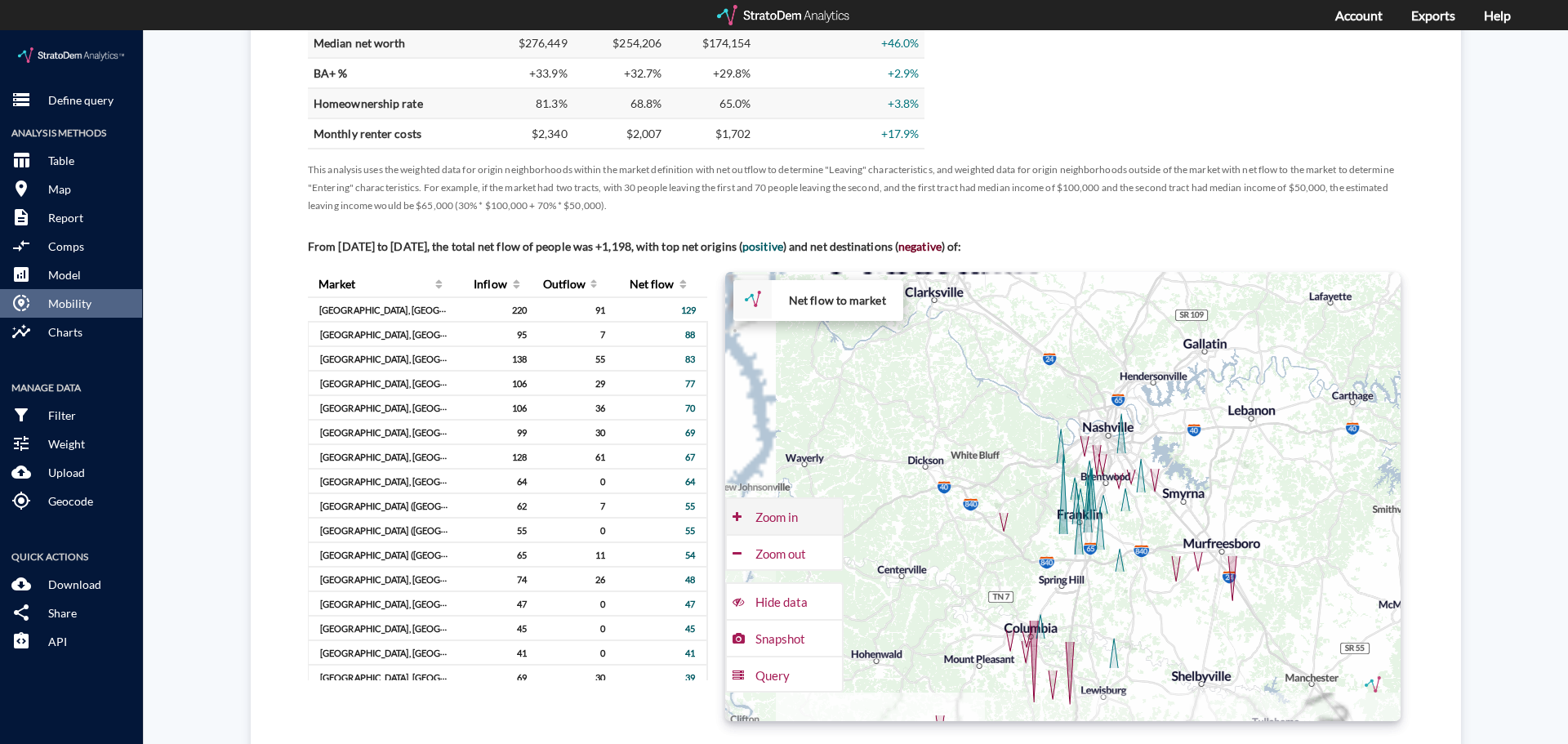
click div "Zoom in"
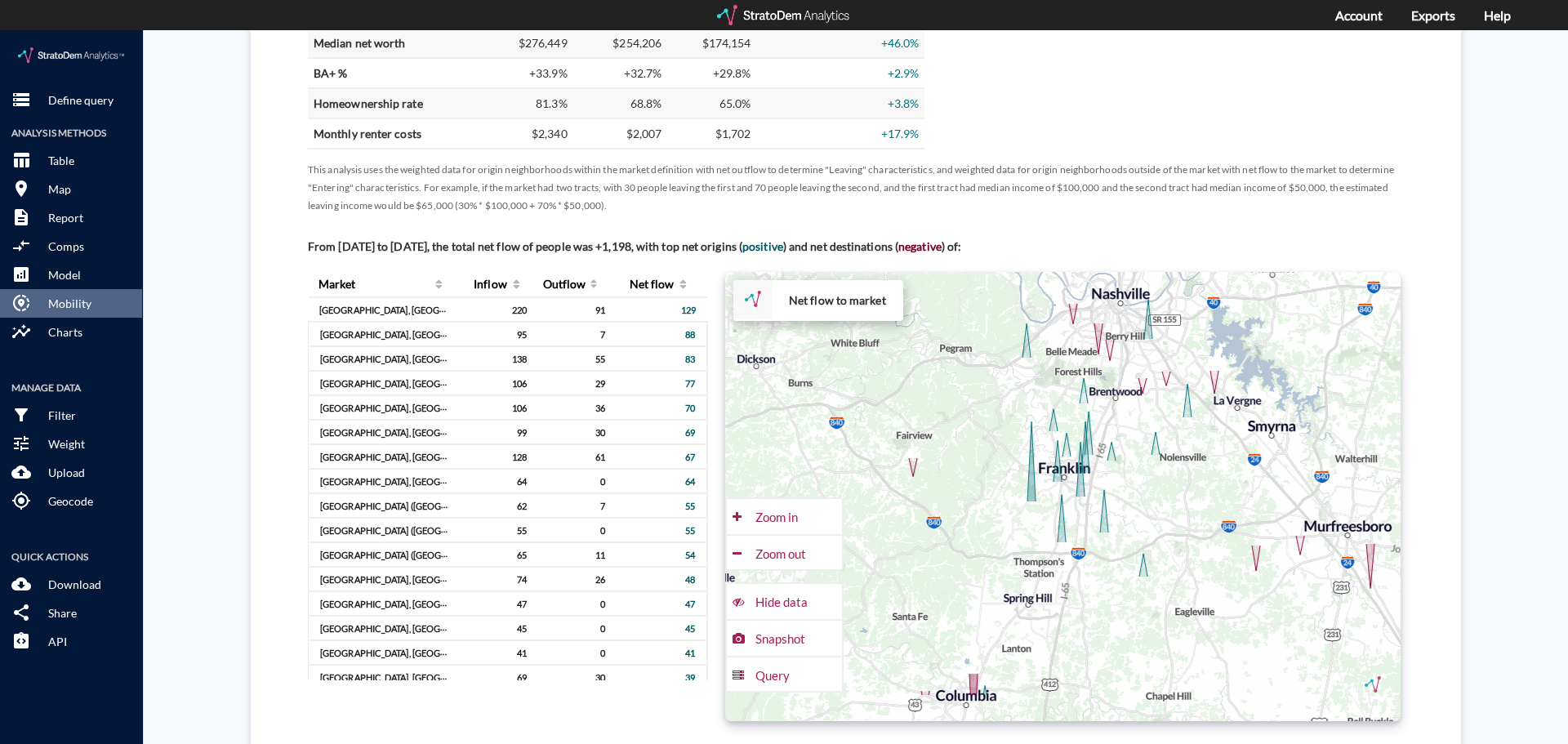
drag, startPoint x: 1050, startPoint y: 521, endPoint x: 1033, endPoint y: 483, distance: 41.6
click div "+ − Net flow to market CUSTOMIZE DATA Draw a polygon Draw a rectangle Draw a ma…"
click div "Zoom out"
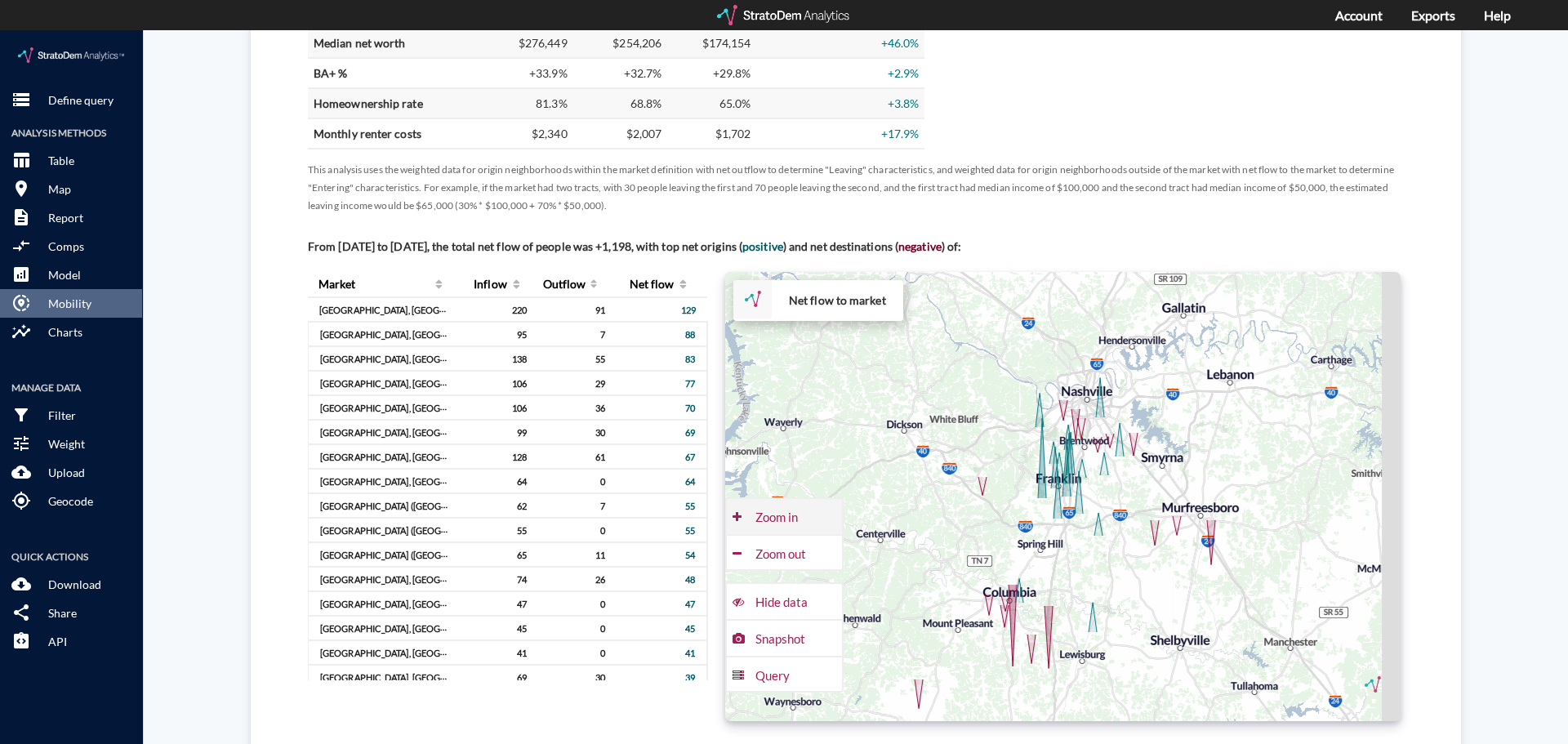
click div "Zoom in"
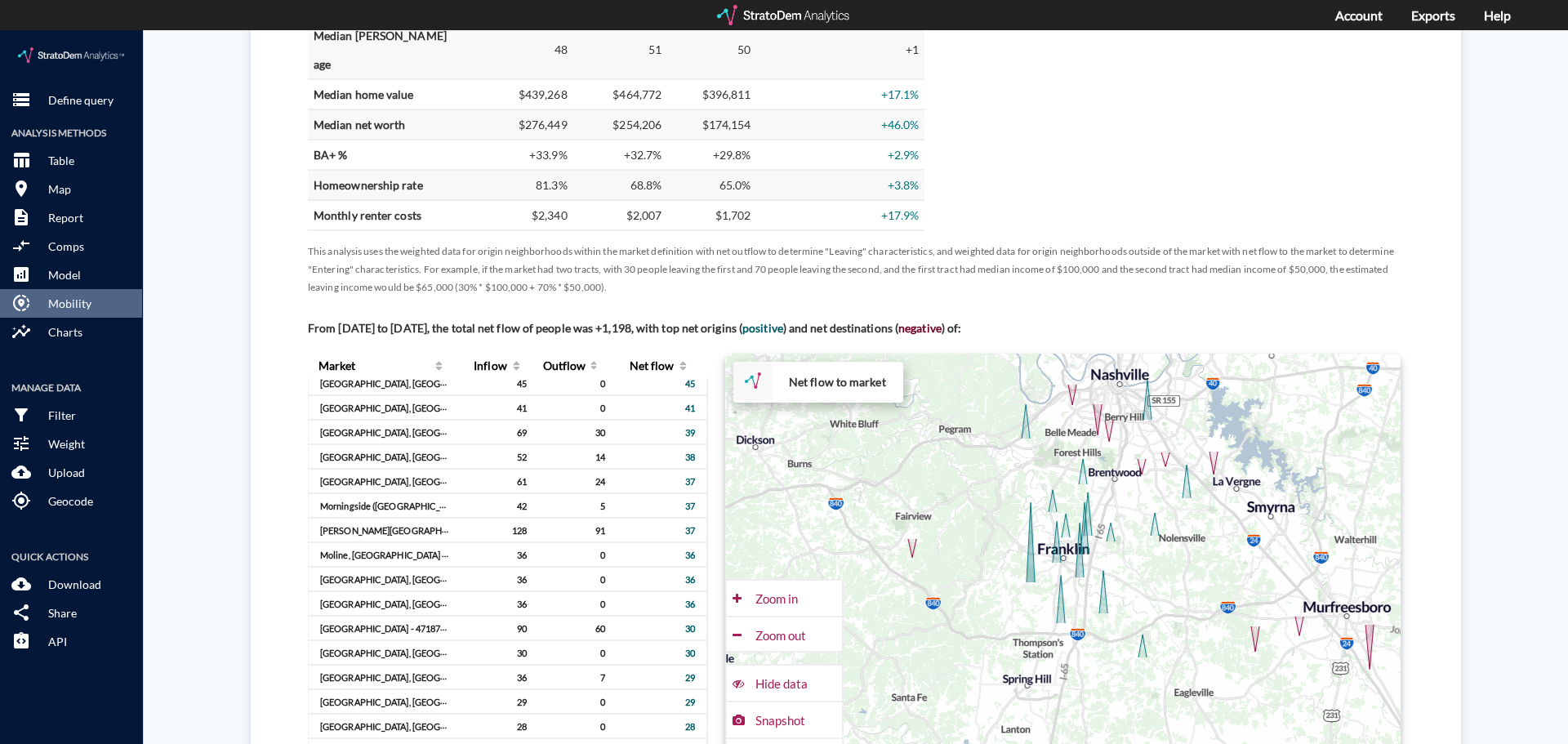
scroll to position [409, 0]
